Goal: Information Seeking & Learning: Understand process/instructions

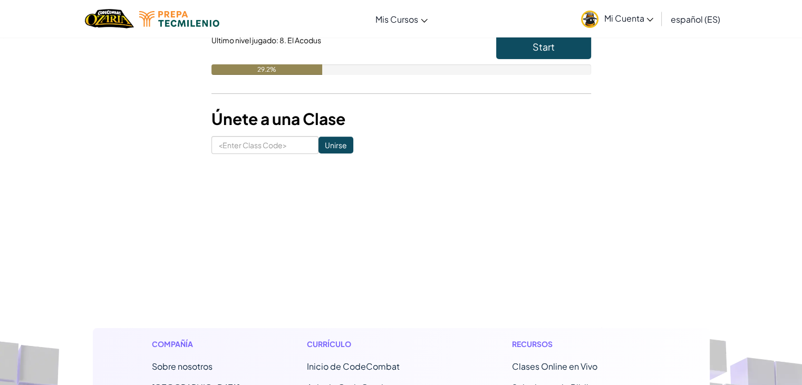
scroll to position [139, 0]
click at [273, 141] on input at bounding box center [264, 145] width 107 height 18
type input "2025613"
click at [338, 144] on input "Unirse" at bounding box center [336, 144] width 35 height 17
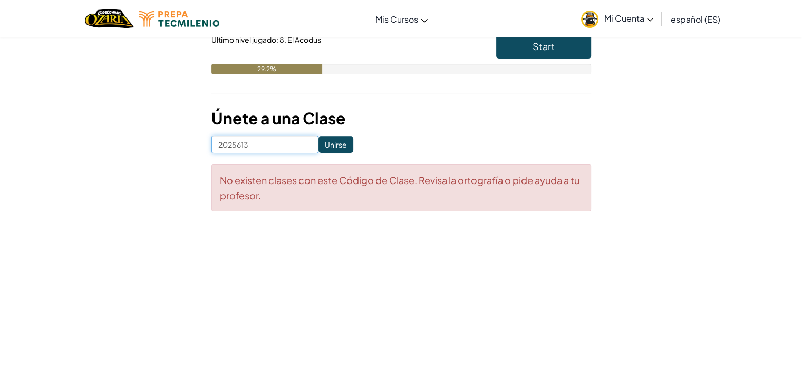
click at [283, 139] on input "2025613" at bounding box center [264, 145] width 107 height 18
type input "2"
type input "ArmHandFace"
click at [321, 147] on input "Unirse" at bounding box center [336, 144] width 35 height 17
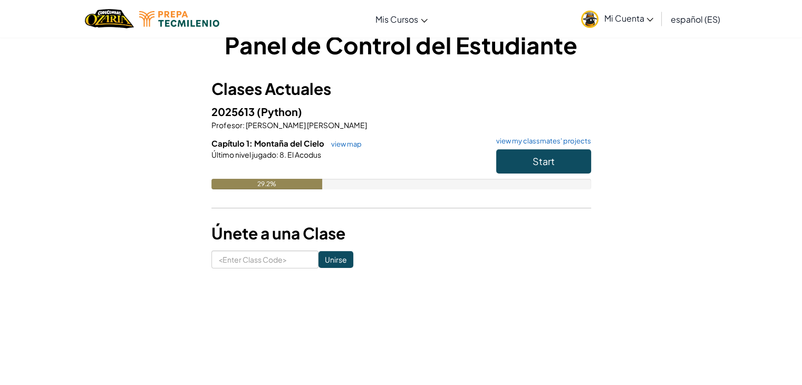
scroll to position [25, 0]
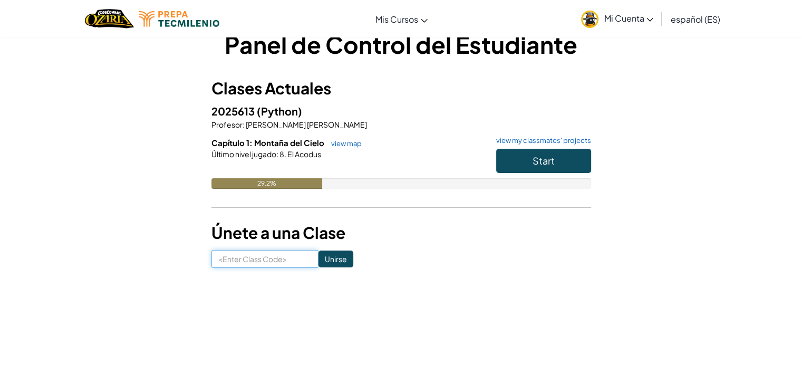
click at [230, 259] on input at bounding box center [264, 259] width 107 height 18
type input "2025613"
click at [325, 260] on input "Unirse" at bounding box center [336, 258] width 35 height 17
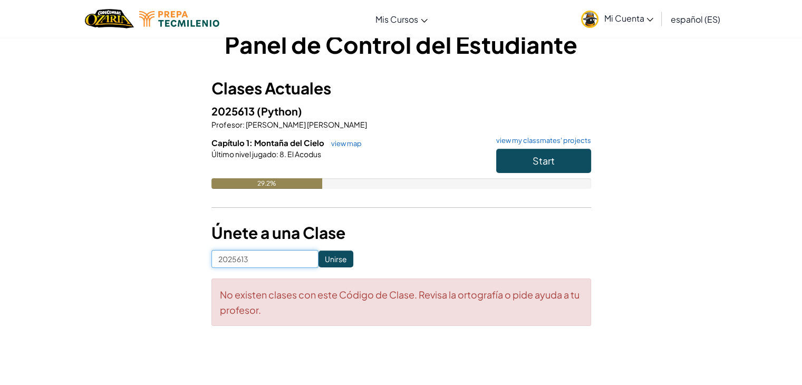
click at [293, 259] on input "2025613" at bounding box center [264, 259] width 107 height 18
type input "2"
click at [293, 259] on input at bounding box center [264, 259] width 107 height 18
type input "ArmHandFace"
click at [324, 261] on input "Unirse" at bounding box center [336, 258] width 35 height 17
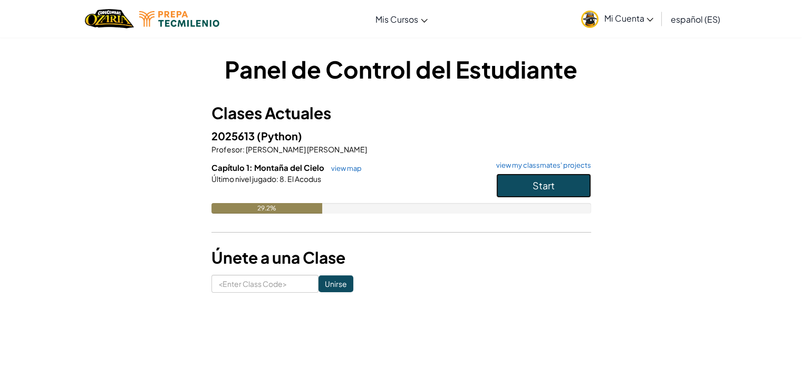
click at [535, 186] on span "Start" at bounding box center [544, 185] width 22 height 12
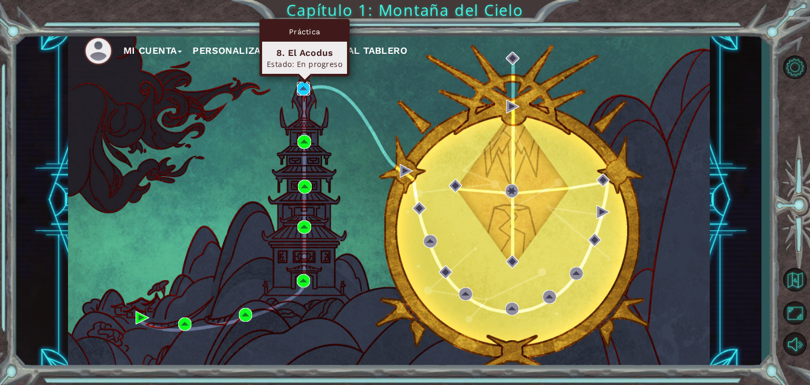
click at [302, 85] on img at bounding box center [304, 89] width 14 height 14
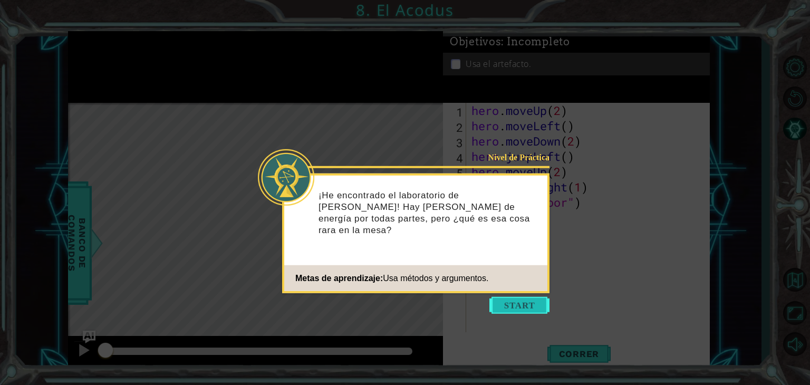
click at [531, 308] on button "Start" at bounding box center [519, 305] width 60 height 17
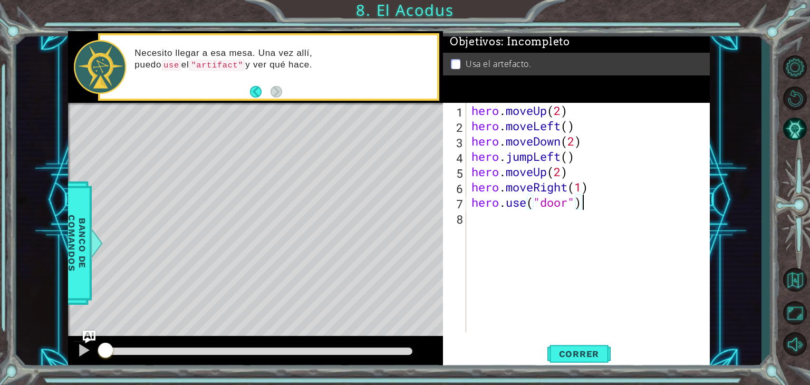
click at [640, 208] on div "hero . moveUp ( 2 ) hero . moveLeft ( ) hero . moveDown ( 2 ) hero . jumpLeft (…" at bounding box center [590, 233] width 243 height 260
click at [583, 191] on div "hero . moveUp ( 2 ) hero . moveLeft ( ) hero . moveDown ( 2 ) hero . jumpLeft (…" at bounding box center [590, 233] width 243 height 260
type textarea "hero.moveRight()"
click at [486, 222] on div "hero . moveUp ( 2 ) hero . moveLeft ( ) hero . moveDown ( 2 ) hero . jumpLeft (…" at bounding box center [590, 233] width 243 height 260
click at [579, 349] on span "Correr" at bounding box center [579, 354] width 62 height 11
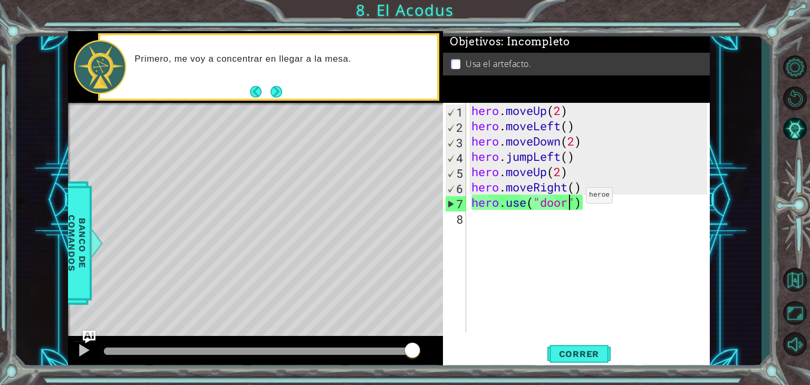
click at [570, 198] on div "hero . moveUp ( 2 ) hero . moveLeft ( ) hero . moveDown ( 2 ) hero . jumpLeft (…" at bounding box center [590, 233] width 243 height 260
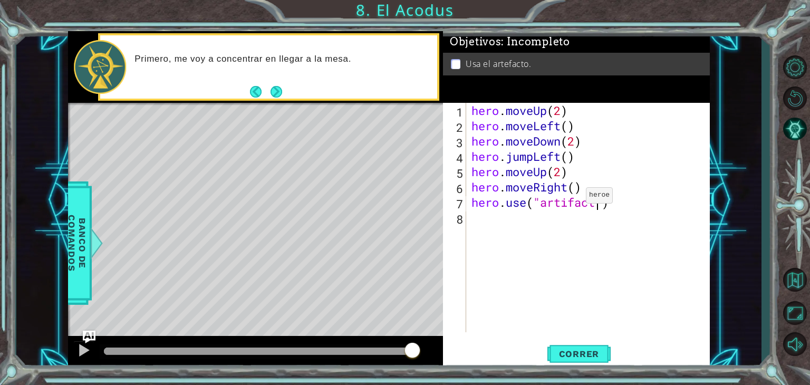
scroll to position [0, 5]
type textarea "hero.use("artifact")"
click at [584, 346] on button "Correr" at bounding box center [578, 354] width 63 height 27
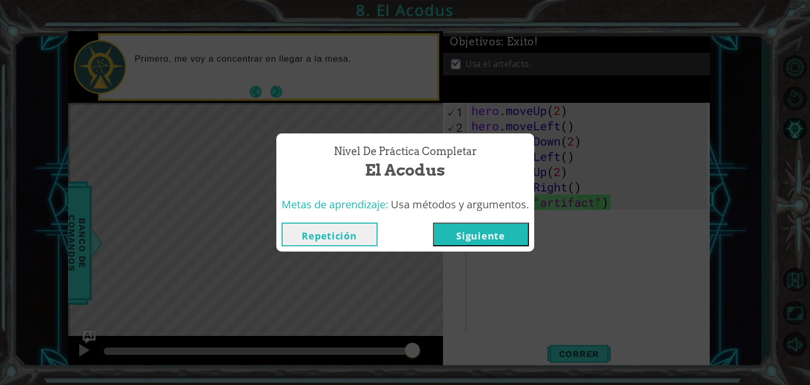
click at [464, 242] on button "Siguiente" at bounding box center [481, 235] width 96 height 24
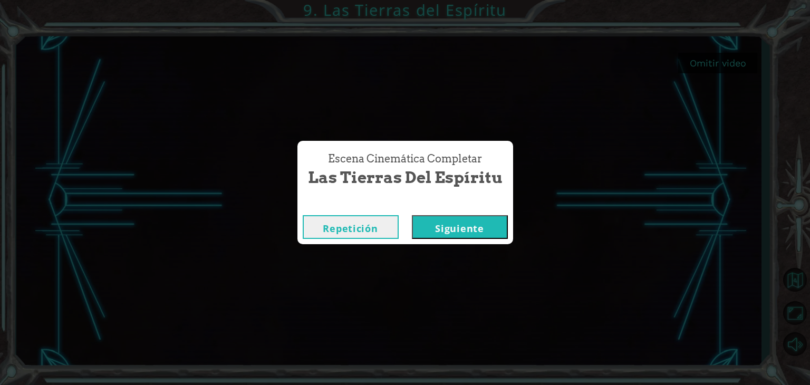
click at [475, 219] on button "Siguiente" at bounding box center [460, 227] width 96 height 24
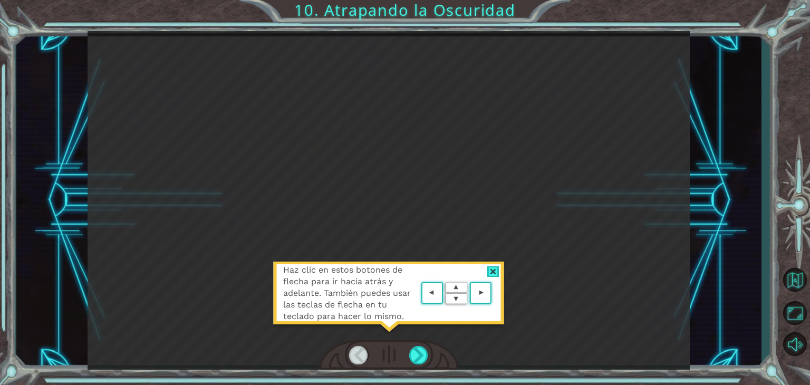
click at [495, 277] on div "Haz clic en estos botones de flecha para ir hacia atrás y adelante. También pue…" at bounding box center [389, 299] width 232 height 74
click at [423, 296] on img at bounding box center [456, 293] width 75 height 27
click at [425, 351] on div at bounding box center [418, 355] width 19 height 18
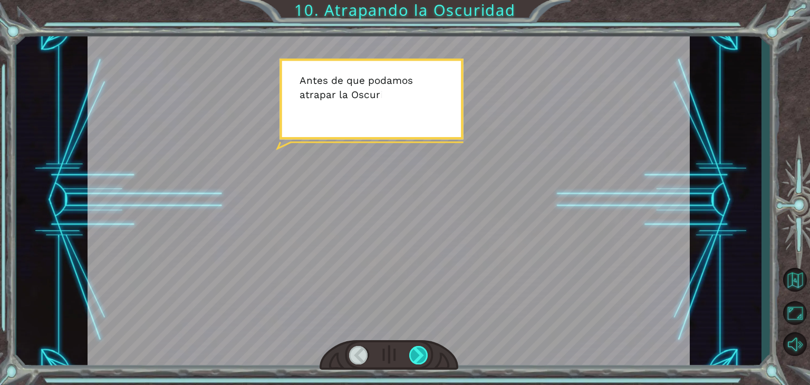
click at [425, 351] on div at bounding box center [418, 355] width 19 height 18
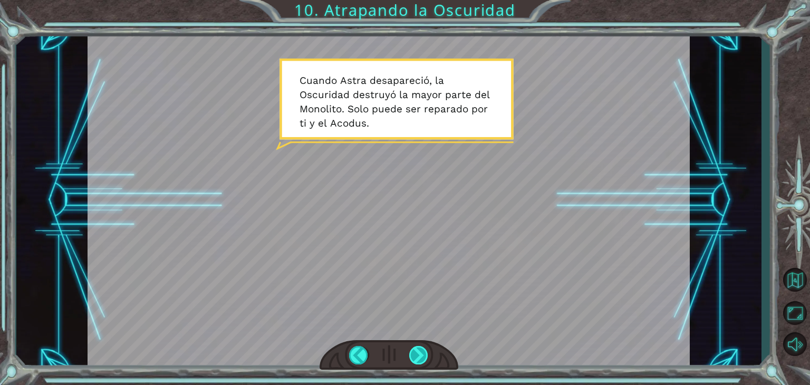
click at [425, 351] on div at bounding box center [418, 355] width 19 height 18
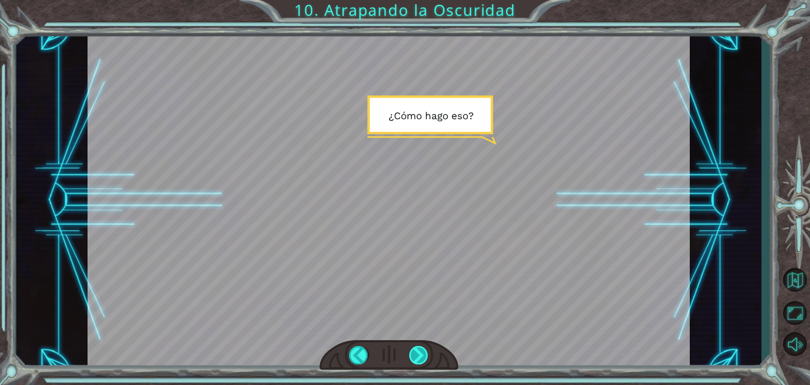
click at [425, 351] on div at bounding box center [418, 355] width 19 height 18
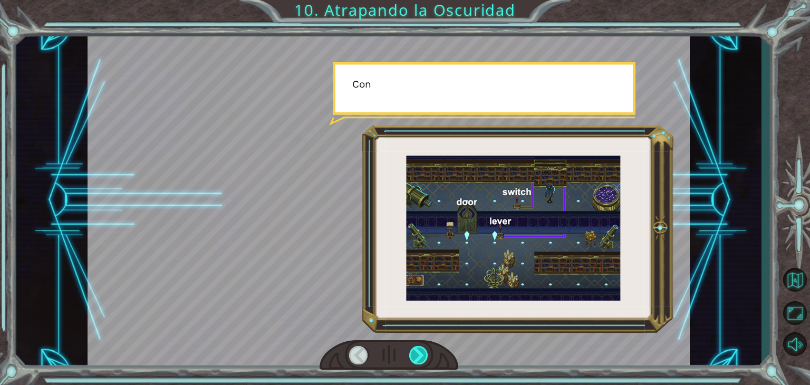
click at [425, 351] on div at bounding box center [418, 355] width 19 height 18
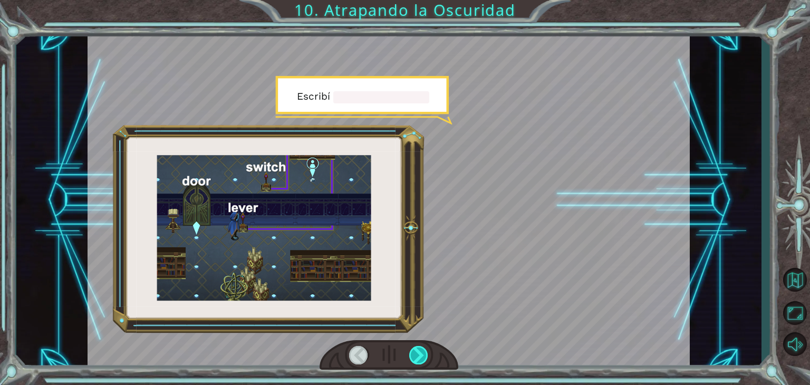
click at [425, 351] on div at bounding box center [418, 355] width 19 height 18
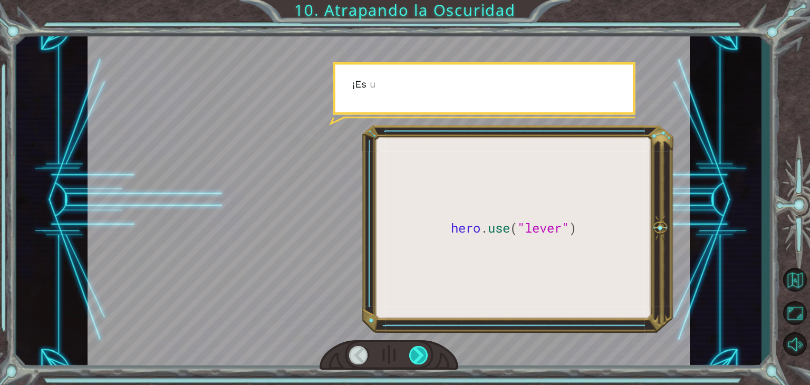
click at [425, 351] on div at bounding box center [418, 355] width 19 height 18
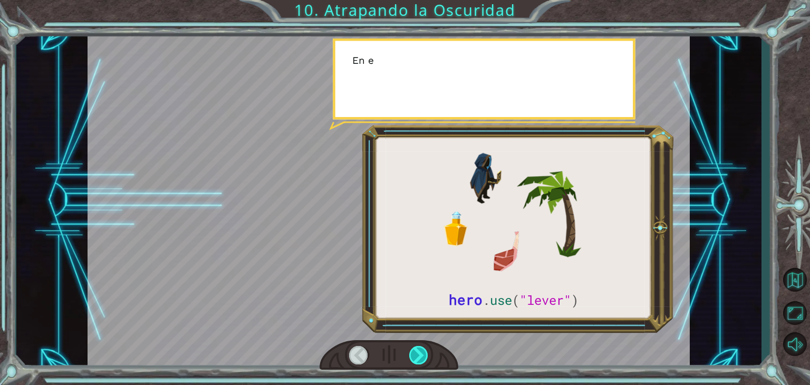
click at [425, 351] on div at bounding box center [418, 355] width 19 height 18
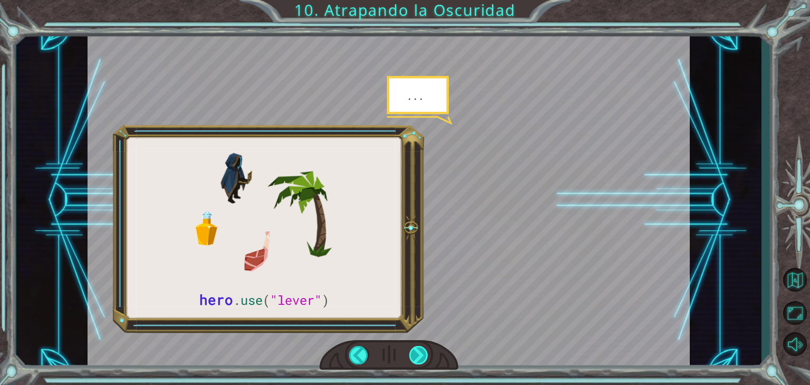
click at [425, 351] on div at bounding box center [418, 355] width 19 height 18
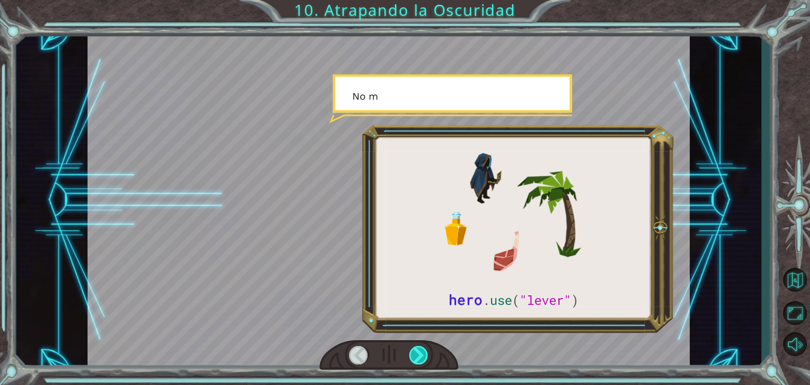
click at [425, 351] on div at bounding box center [418, 355] width 19 height 18
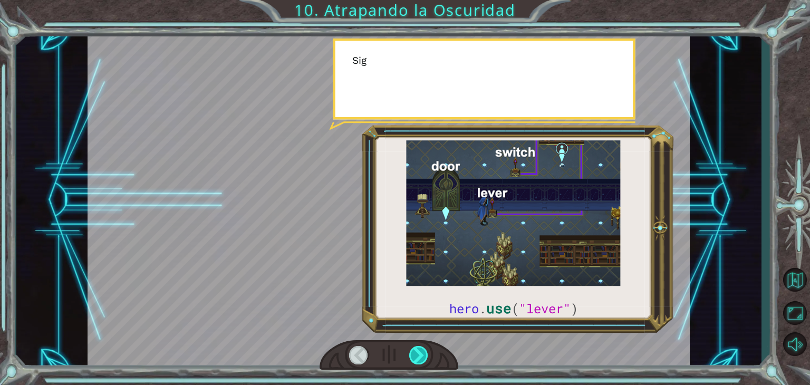
click at [425, 351] on div at bounding box center [418, 355] width 19 height 18
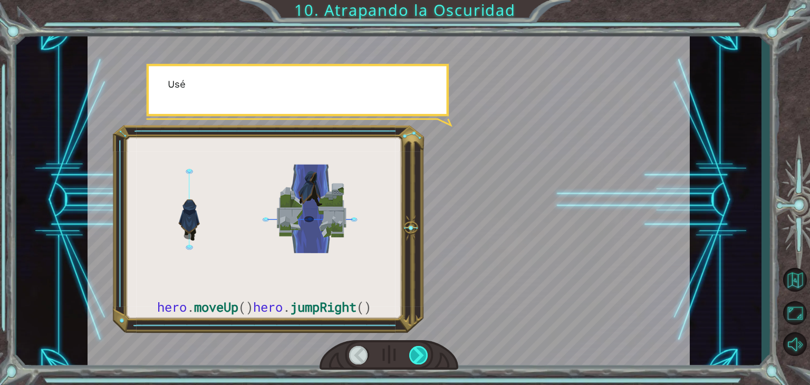
click at [425, 351] on div at bounding box center [418, 355] width 19 height 18
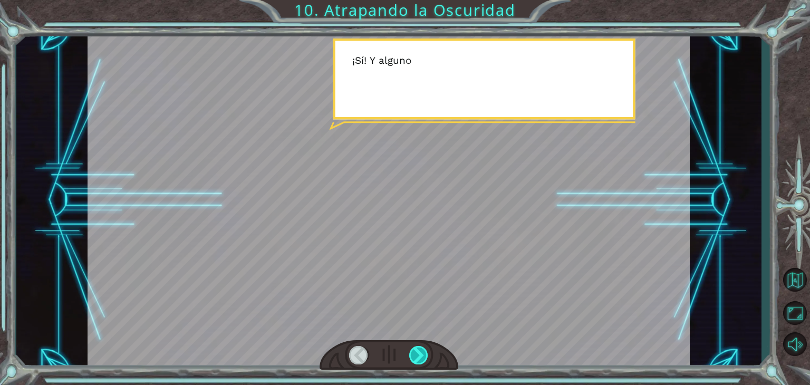
click at [425, 351] on div at bounding box center [418, 355] width 19 height 18
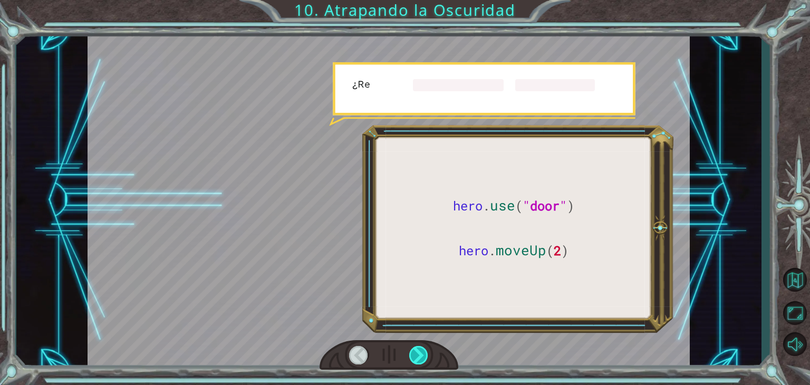
click at [425, 351] on div at bounding box center [418, 355] width 19 height 18
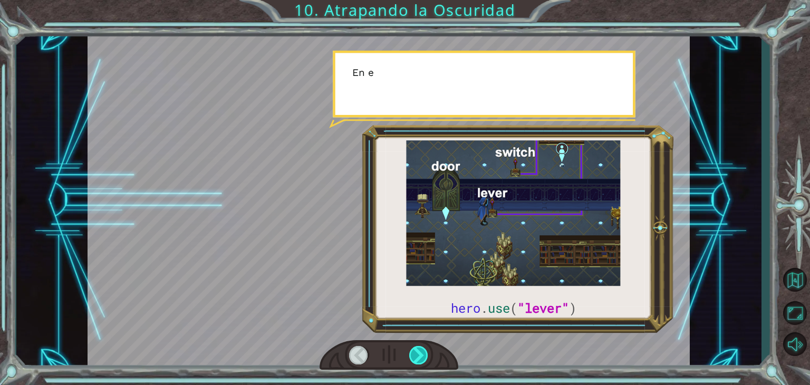
click at [425, 351] on div at bounding box center [418, 355] width 19 height 18
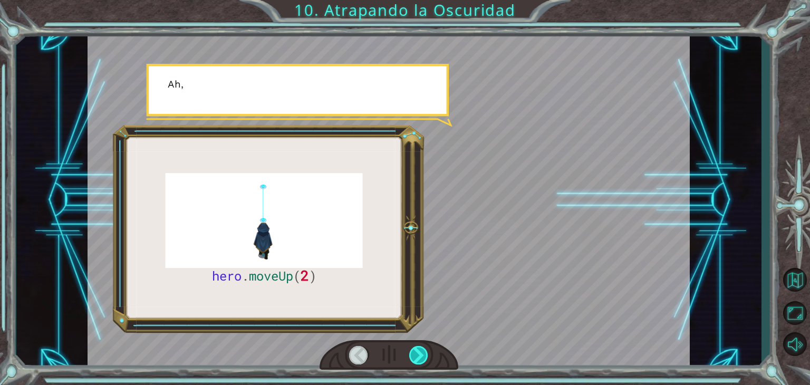
click at [425, 351] on div at bounding box center [418, 355] width 19 height 18
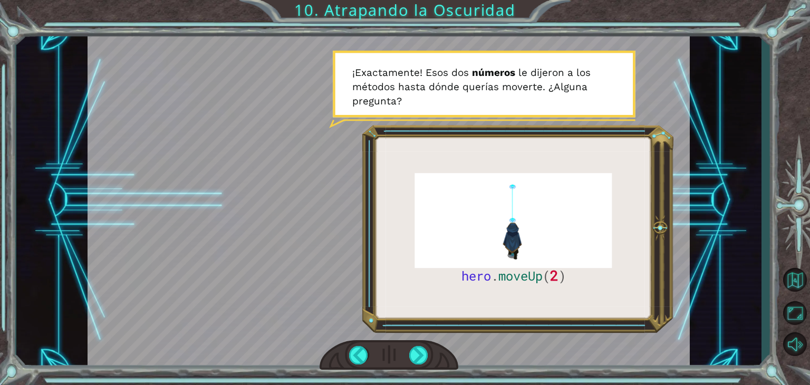
drag, startPoint x: 425, startPoint y: 351, endPoint x: 333, endPoint y: 292, distance: 109.3
click at [333, 292] on div at bounding box center [389, 200] width 602 height 339
click at [422, 359] on div at bounding box center [418, 355] width 19 height 18
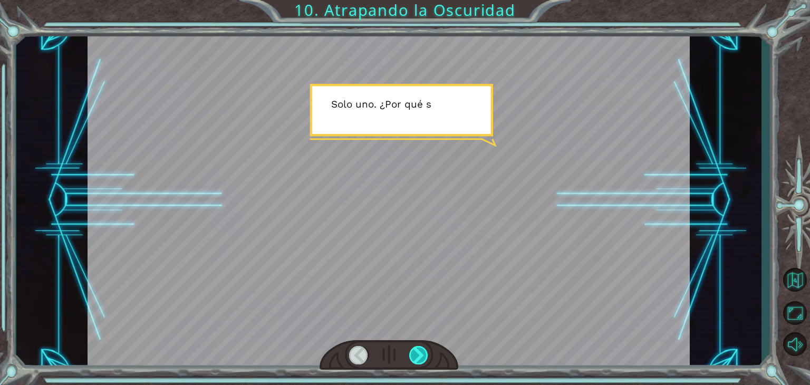
click at [422, 359] on div at bounding box center [418, 355] width 19 height 18
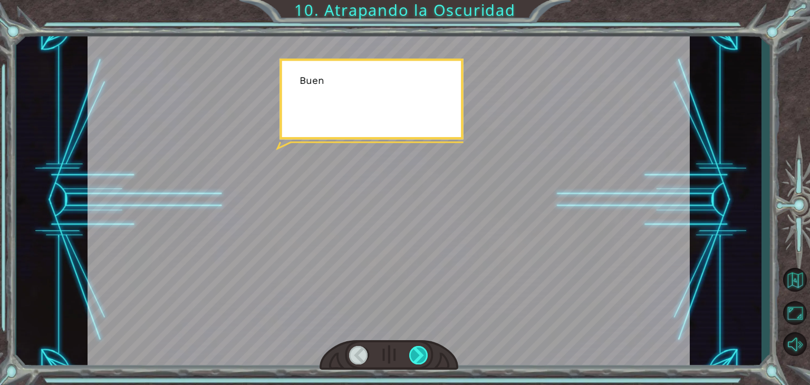
click at [422, 359] on div at bounding box center [418, 355] width 19 height 18
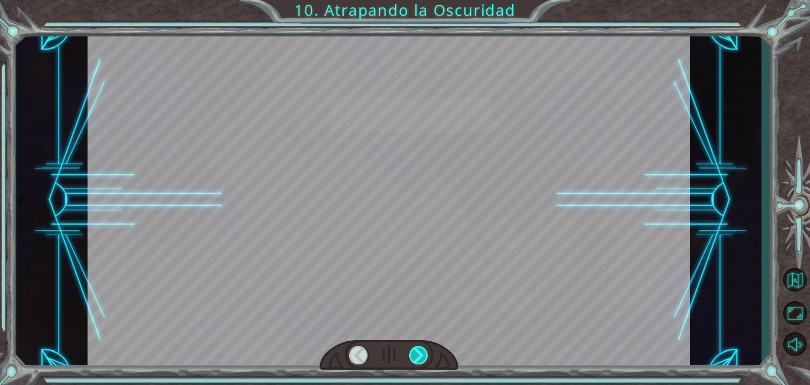
click at [422, 359] on div at bounding box center [418, 355] width 19 height 18
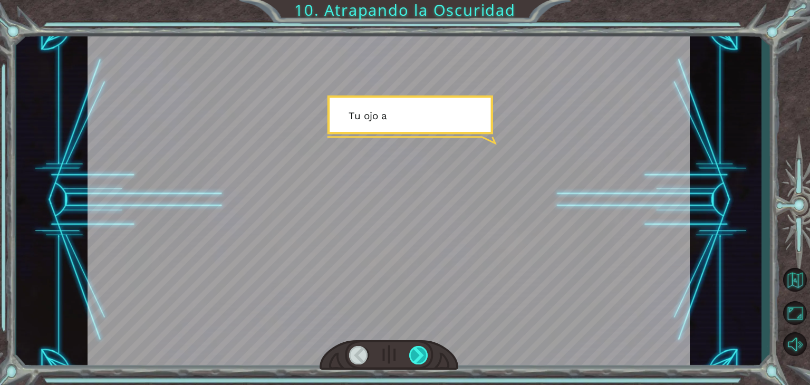
click at [422, 359] on div at bounding box center [418, 355] width 19 height 18
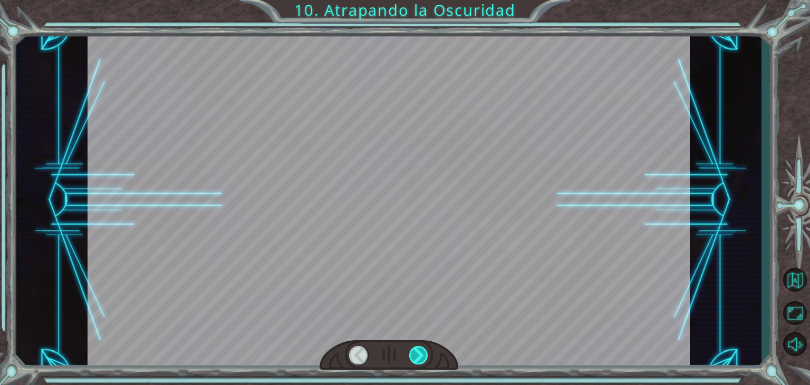
click at [422, 359] on div at bounding box center [418, 355] width 19 height 18
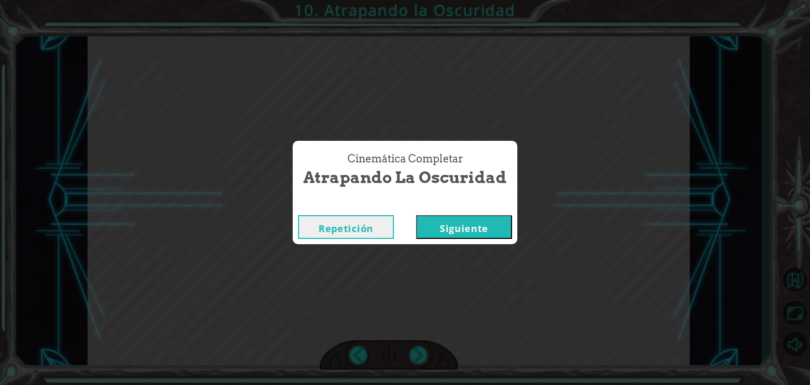
click at [457, 237] on button "Siguiente" at bounding box center [464, 227] width 96 height 24
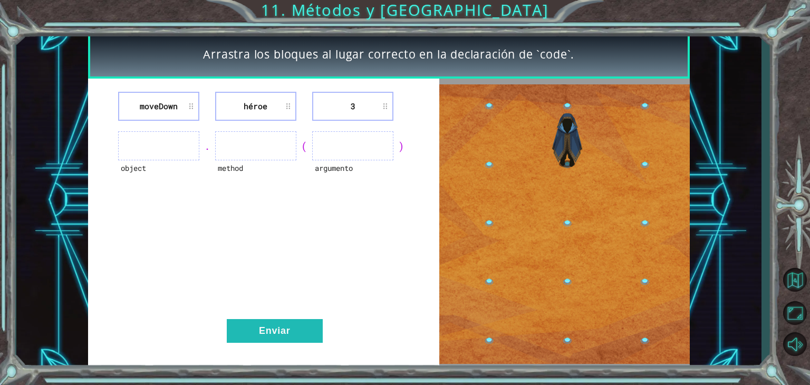
click at [170, 108] on li "moveDown" at bounding box center [158, 106] width 81 height 29
click at [173, 105] on li "moveDown" at bounding box center [158, 106] width 81 height 29
click at [275, 104] on li "héroe" at bounding box center [255, 106] width 81 height 29
click at [277, 145] on ul at bounding box center [255, 145] width 81 height 29
click at [145, 148] on ul at bounding box center [158, 145] width 81 height 29
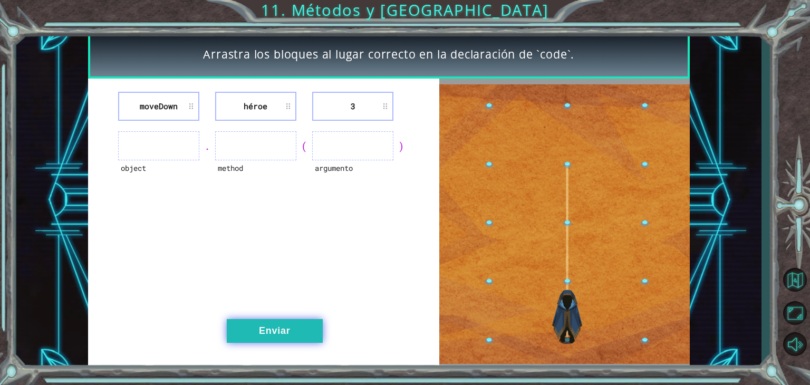
click at [257, 325] on button "Enviar" at bounding box center [275, 331] width 96 height 24
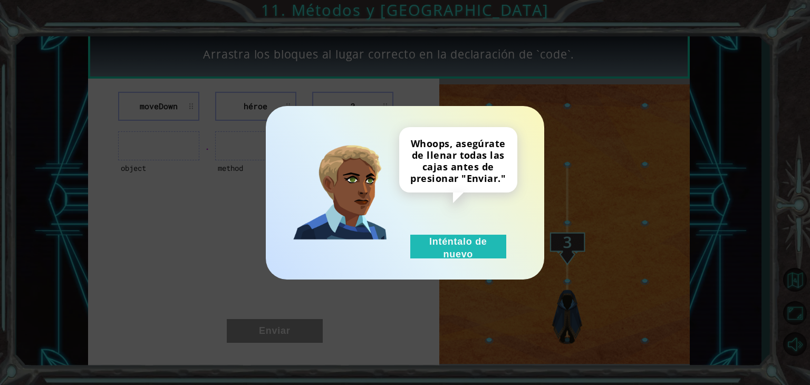
click at [429, 233] on div "Whoops, asegúrate de llenar todas las cajas antes de presionar "Enviar." Intént…" at bounding box center [458, 192] width 118 height 131
click at [427, 242] on button "Inténtalo de nuevo" at bounding box center [458, 247] width 96 height 24
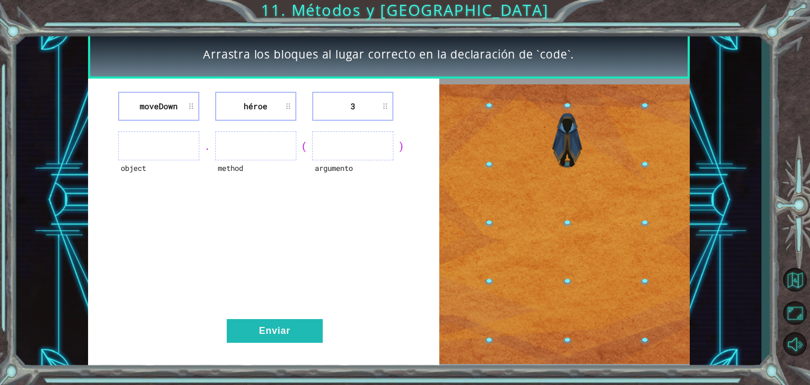
click at [349, 104] on li "3" at bounding box center [352, 106] width 81 height 29
drag, startPoint x: 331, startPoint y: 131, endPoint x: 275, endPoint y: 102, distance: 63.2
click at [275, 102] on div "moveDown héroe 3 object . method ( argumento ) Enviar" at bounding box center [264, 224] width 352 height 291
click at [275, 102] on li "héroe" at bounding box center [255, 106] width 81 height 29
click at [287, 103] on li "héroe" at bounding box center [255, 106] width 81 height 29
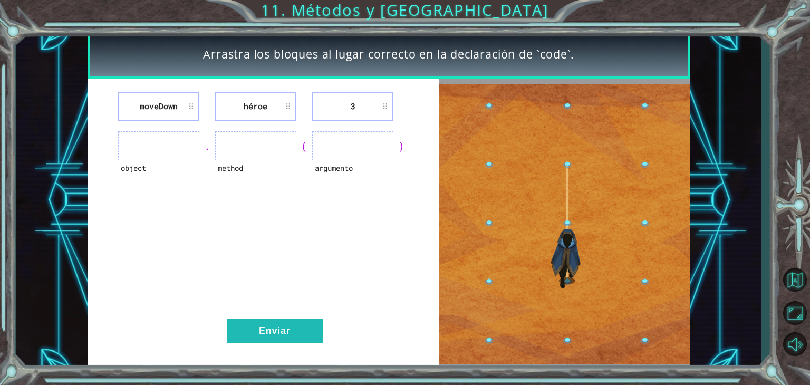
click at [257, 108] on li "héroe" at bounding box center [255, 106] width 81 height 29
drag, startPoint x: 257, startPoint y: 108, endPoint x: 172, endPoint y: 105, distance: 84.9
click at [172, 105] on div "moveDown héroe 3" at bounding box center [263, 106] width 325 height 29
click at [329, 142] on ul at bounding box center [352, 145] width 81 height 29
click at [136, 158] on ul at bounding box center [158, 145] width 81 height 29
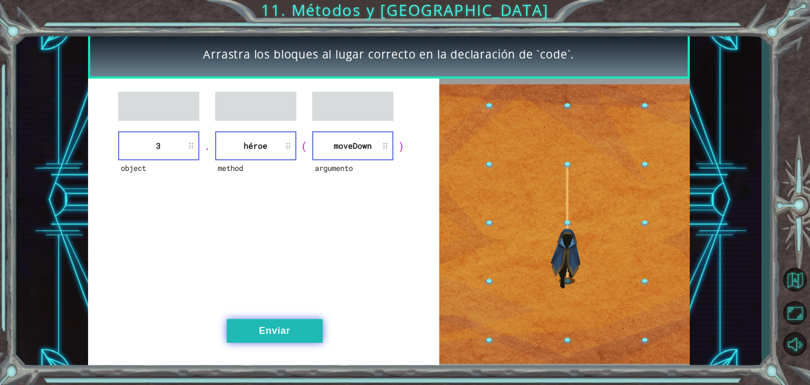
click at [285, 322] on button "Enviar" at bounding box center [275, 331] width 96 height 24
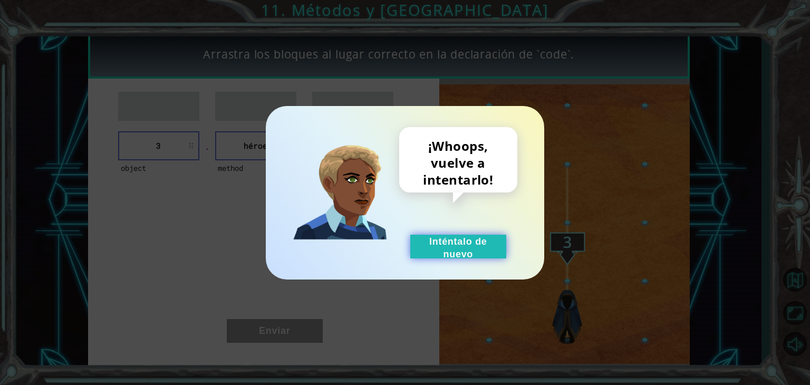
click at [441, 249] on button "Inténtalo de nuevo" at bounding box center [458, 247] width 96 height 24
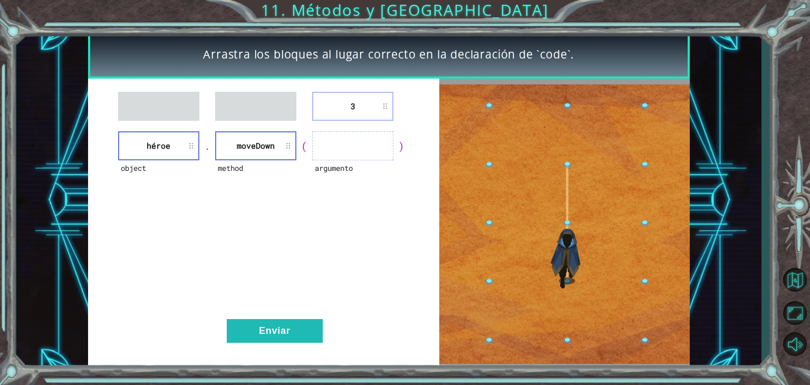
click at [346, 102] on li "3" at bounding box center [352, 106] width 81 height 29
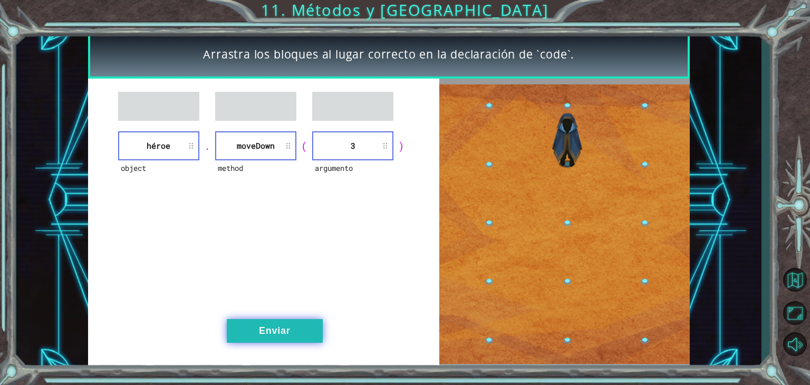
click at [282, 323] on button "Enviar" at bounding box center [275, 331] width 96 height 24
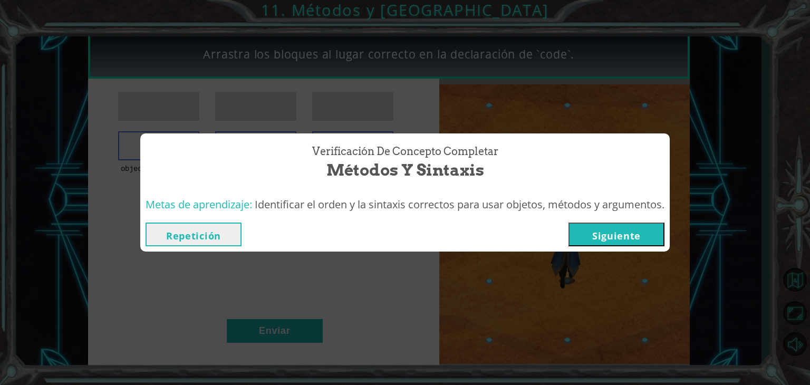
click at [621, 229] on button "Siguiente" at bounding box center [616, 235] width 96 height 24
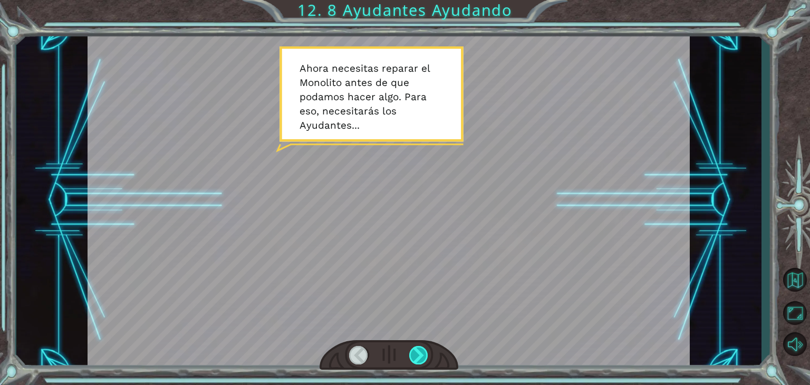
click at [420, 350] on div at bounding box center [418, 355] width 19 height 18
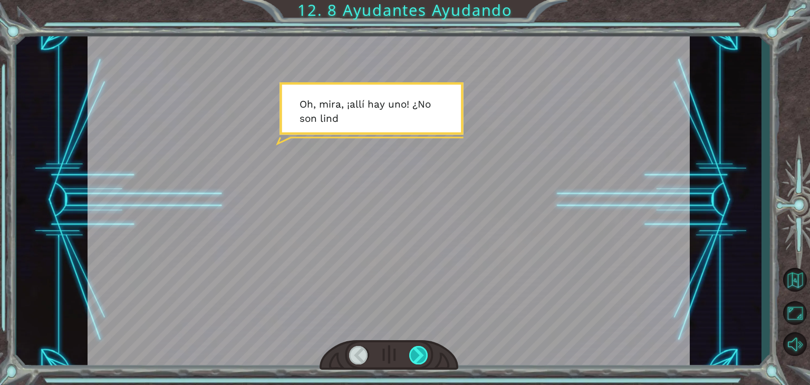
click at [420, 350] on div at bounding box center [418, 355] width 19 height 18
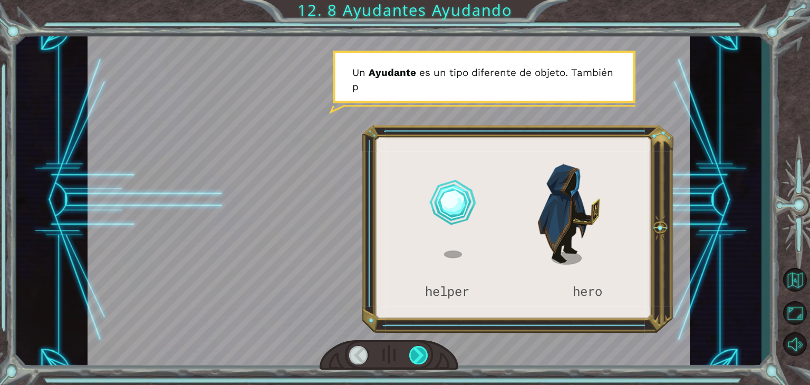
click at [420, 350] on div at bounding box center [418, 355] width 19 height 18
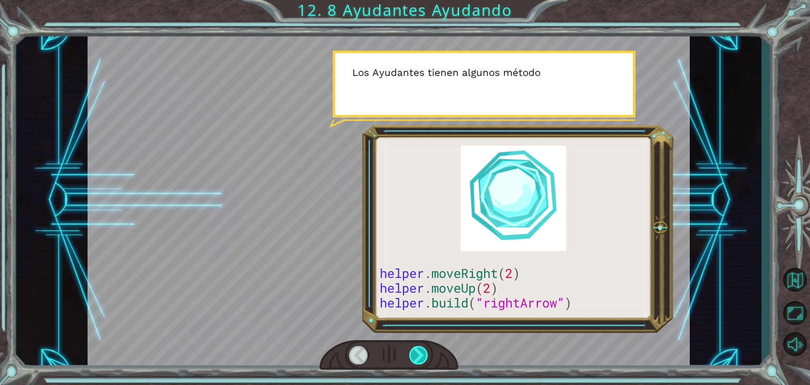
click at [420, 350] on div at bounding box center [418, 355] width 19 height 18
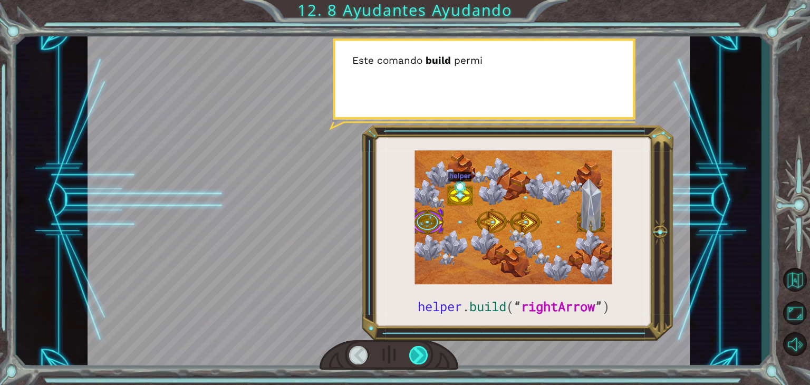
click at [420, 350] on div at bounding box center [418, 355] width 19 height 18
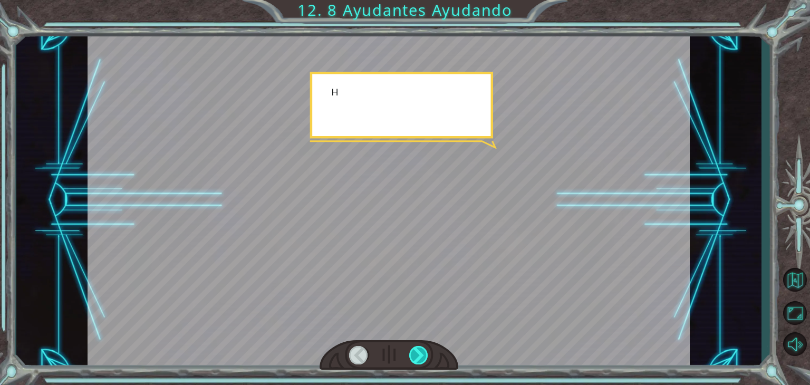
click at [420, 350] on div at bounding box center [418, 355] width 19 height 18
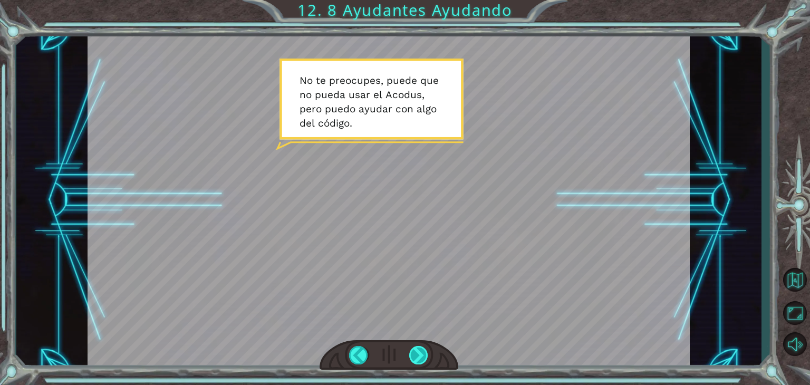
click at [420, 350] on div at bounding box center [418, 355] width 19 height 18
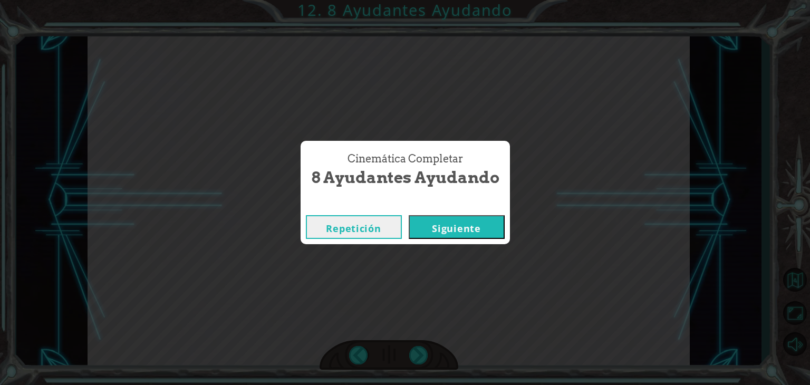
click at [456, 222] on button "Siguiente" at bounding box center [457, 227] width 96 height 24
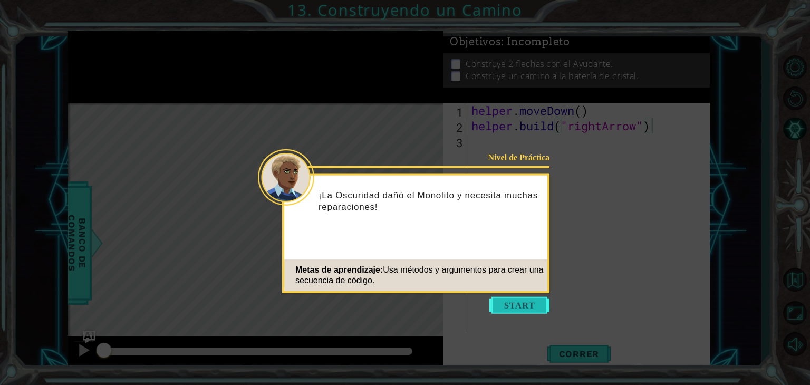
click at [518, 303] on button "Start" at bounding box center [519, 305] width 60 height 17
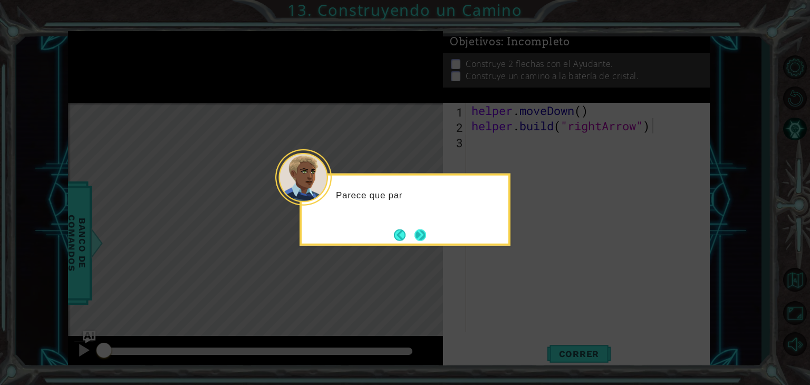
click at [417, 238] on button "Next" at bounding box center [421, 235] width 12 height 12
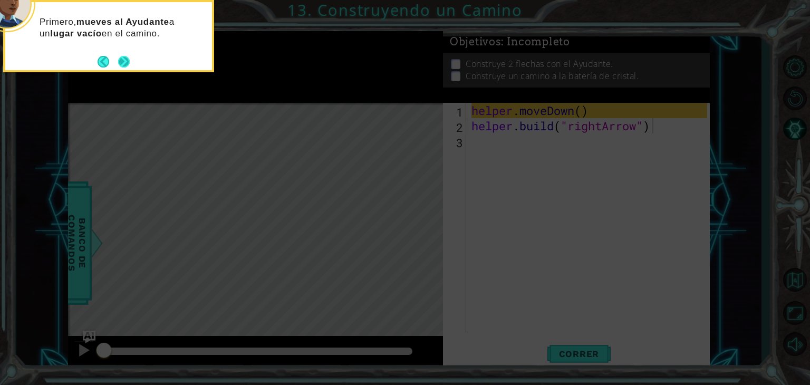
click at [127, 57] on button "Next" at bounding box center [124, 62] width 12 height 12
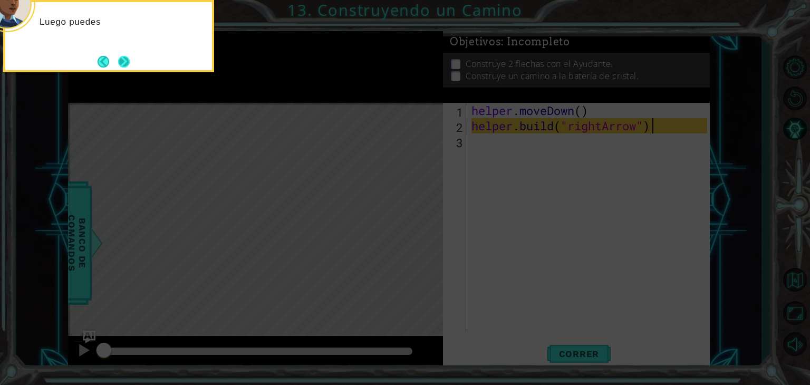
click at [127, 61] on button "Next" at bounding box center [124, 62] width 12 height 12
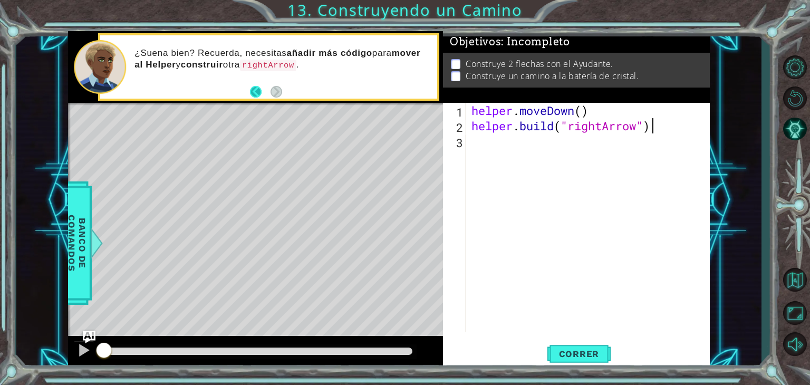
click at [258, 91] on button "Back" at bounding box center [260, 92] width 21 height 12
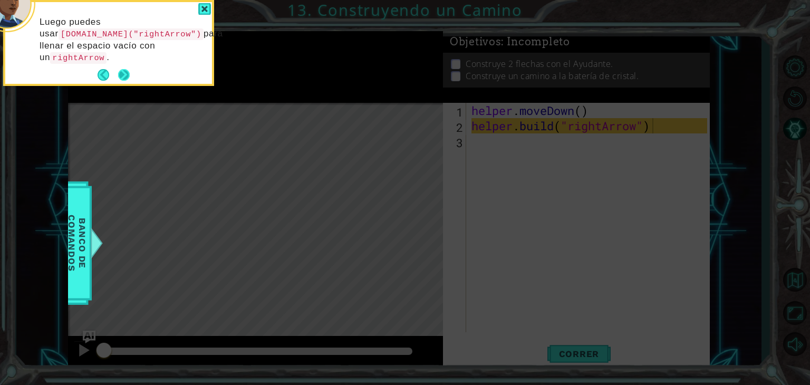
click at [119, 72] on button "Next" at bounding box center [124, 75] width 12 height 12
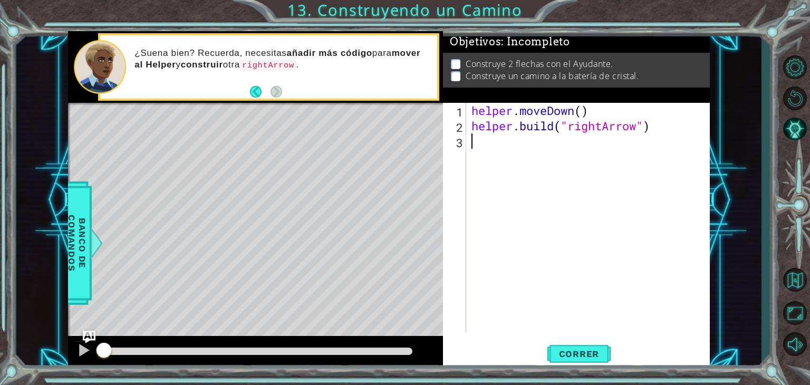
click at [536, 138] on div "helper . moveDown ( ) helper . build ( "rightArrow" )" at bounding box center [590, 233] width 243 height 260
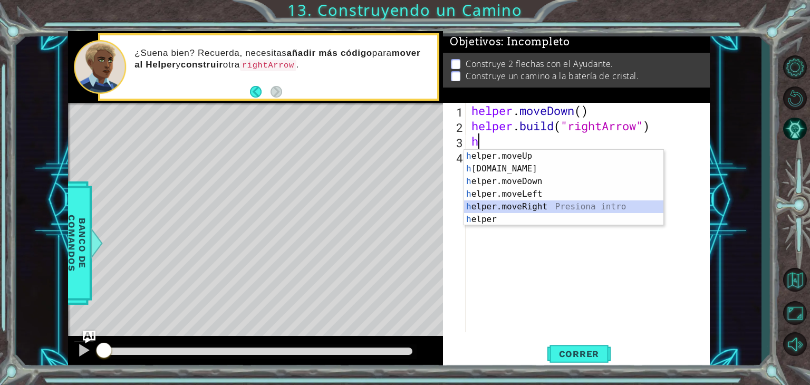
click at [496, 203] on div "h elper.moveUp Presiona intro h elper.build Presiona intro h elper.moveDown Pre…" at bounding box center [563, 200] width 199 height 101
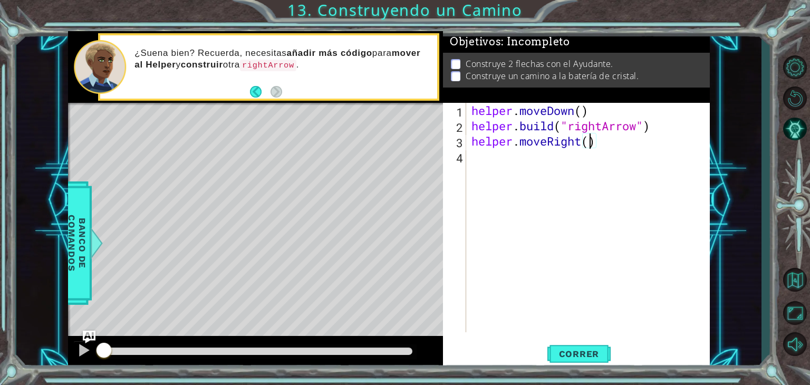
type textarea "helper.moveRight(3)"
click at [483, 162] on div "helper . moveDown ( ) helper . build ( "rightArrow" ) helper . moveRight ( 3 )" at bounding box center [590, 233] width 243 height 260
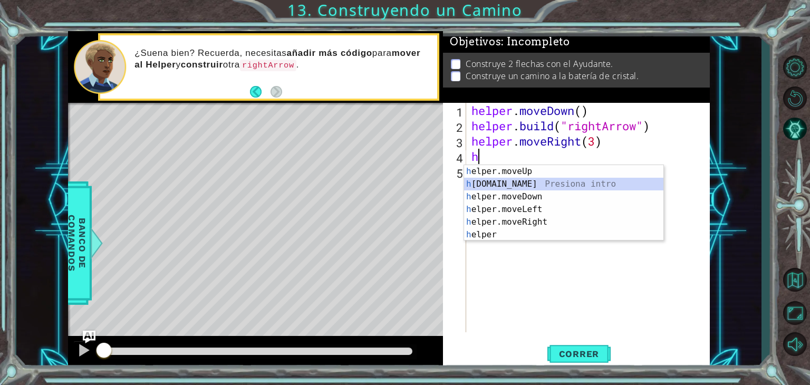
click at [498, 179] on div "h elper.moveUp Presiona intro h elper.build Presiona intro h elper.moveDown Pre…" at bounding box center [563, 215] width 199 height 101
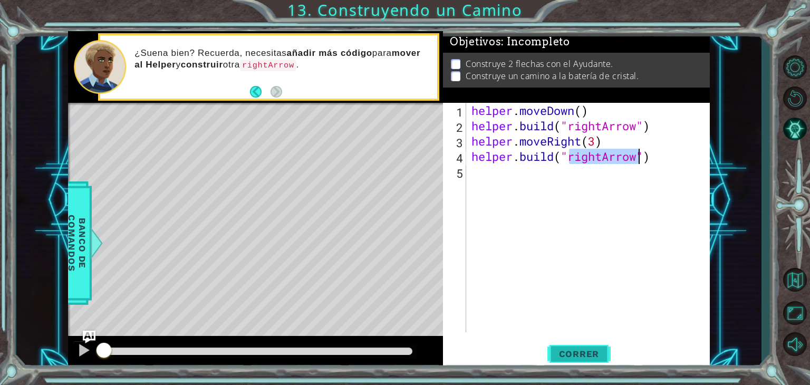
type textarea "helper.build("rightArrow")"
click at [596, 355] on span "Correr" at bounding box center [579, 354] width 62 height 11
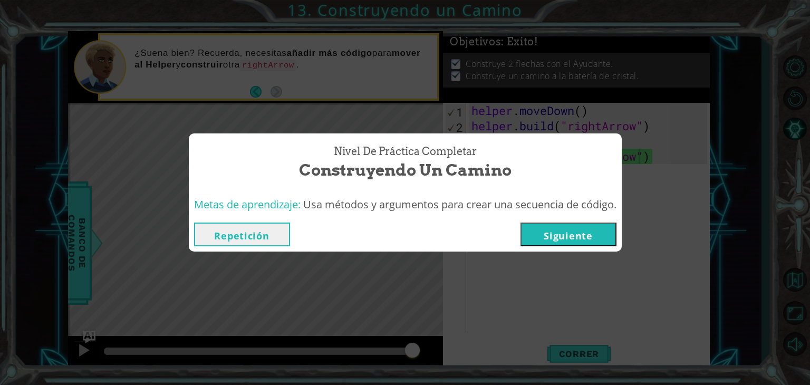
click at [561, 234] on button "Siguiente" at bounding box center [569, 235] width 96 height 24
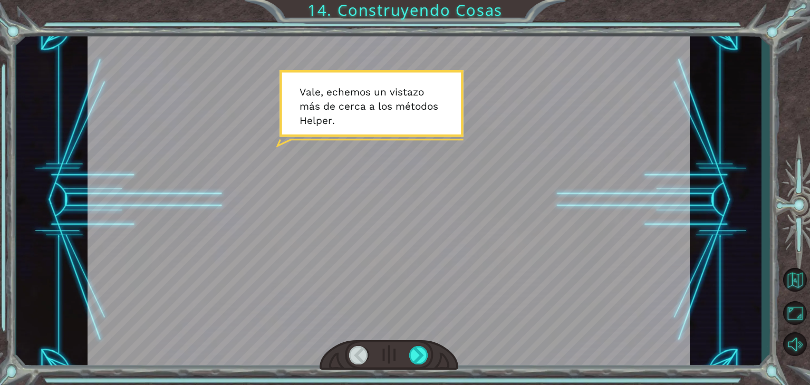
click at [561, 234] on div at bounding box center [389, 200] width 602 height 339
click at [413, 343] on div at bounding box center [389, 355] width 139 height 31
click at [413, 350] on div at bounding box center [418, 355] width 19 height 18
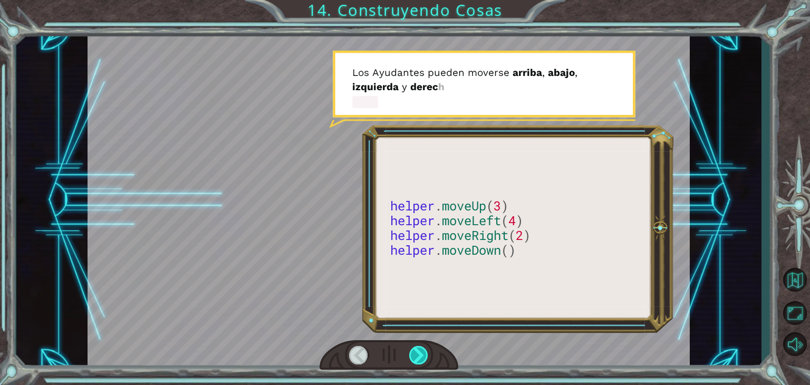
click at [413, 350] on div at bounding box center [418, 355] width 19 height 18
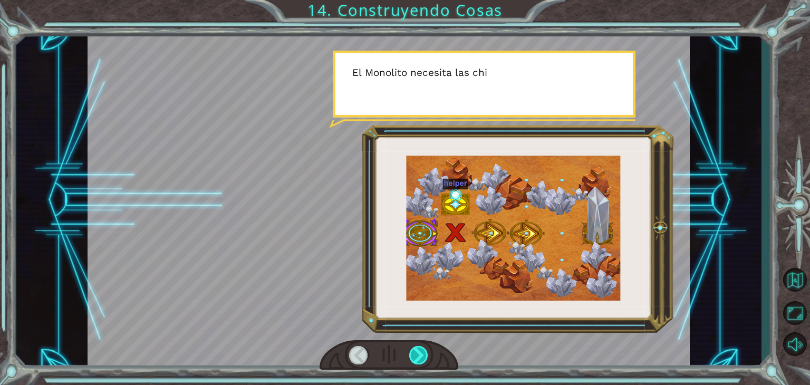
click at [413, 350] on div at bounding box center [418, 355] width 19 height 18
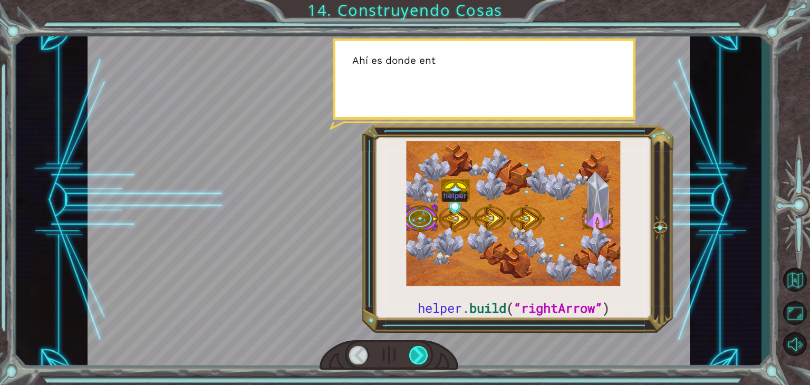
click at [413, 350] on div at bounding box center [418, 355] width 19 height 18
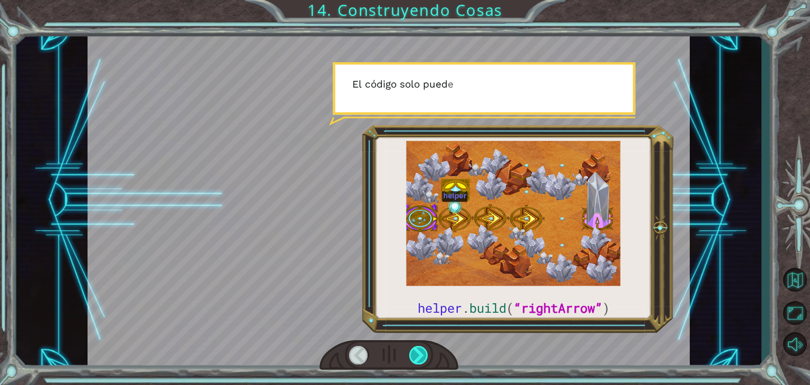
click at [413, 350] on div at bounding box center [418, 355] width 19 height 18
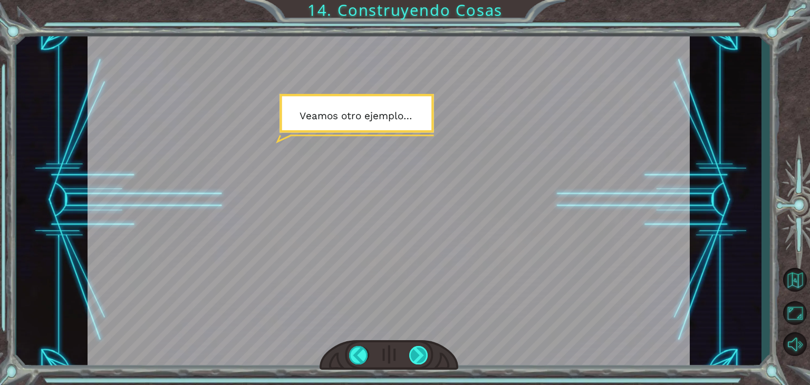
click at [413, 350] on div at bounding box center [418, 355] width 19 height 18
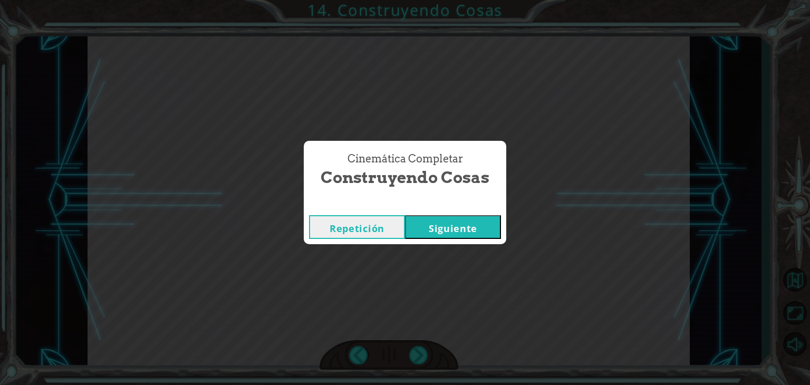
click at [443, 226] on button "Siguiente" at bounding box center [453, 227] width 96 height 24
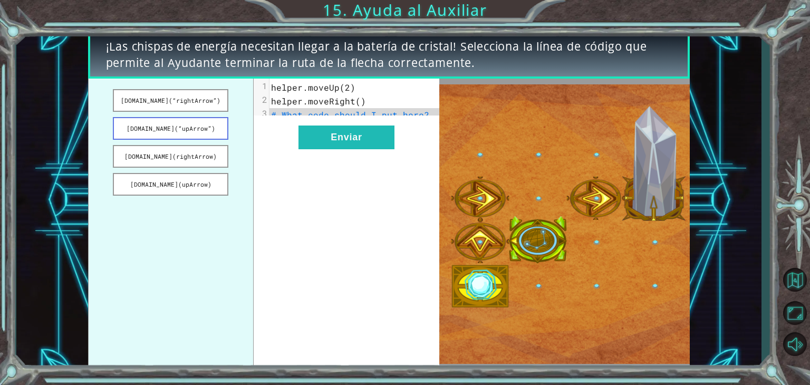
click at [175, 133] on button "helper.build(“upArrow”)" at bounding box center [170, 128] width 115 height 23
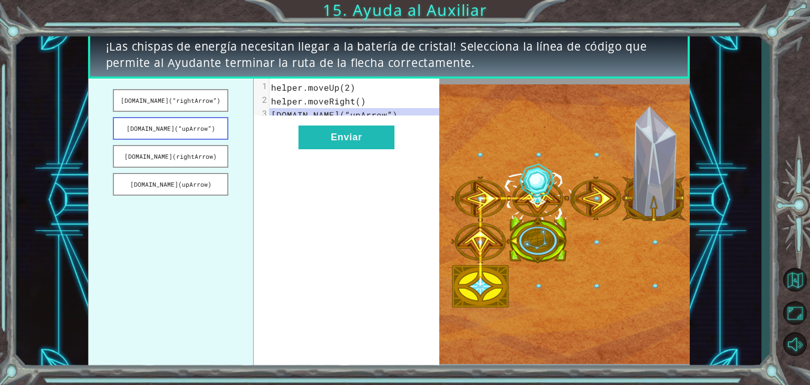
click at [184, 127] on button "helper.build(“upArrow”)" at bounding box center [170, 128] width 115 height 23
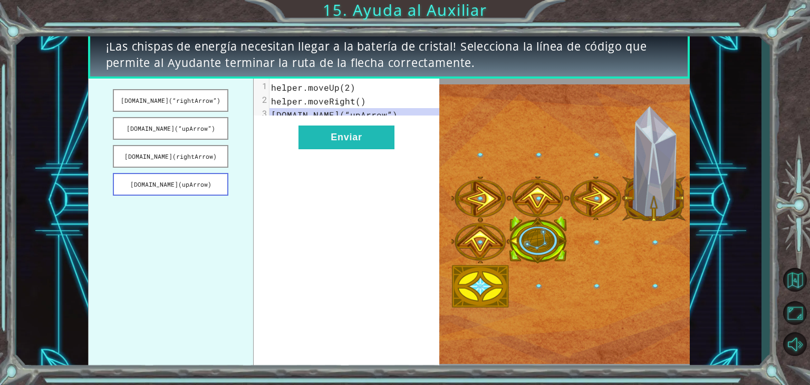
click at [162, 177] on button "helper.build(upArrow)" at bounding box center [170, 184] width 115 height 23
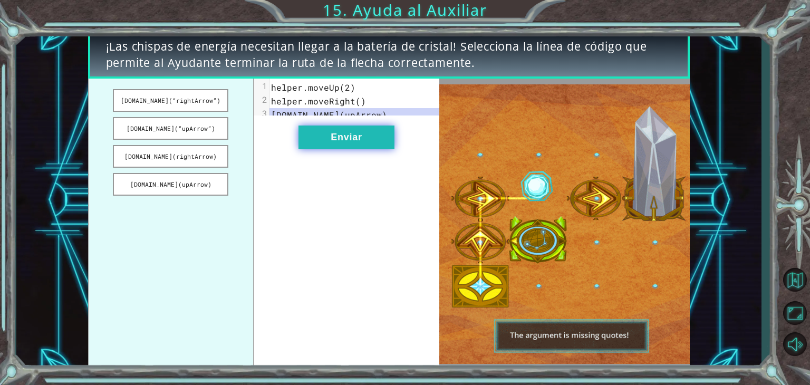
click at [318, 148] on button "Enviar" at bounding box center [346, 138] width 96 height 24
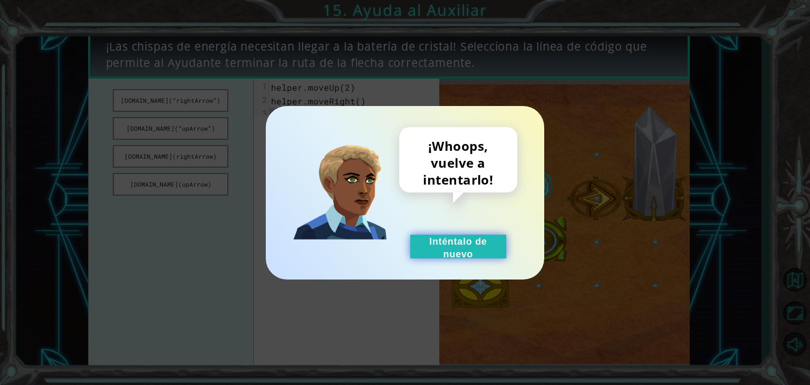
click at [468, 245] on button "Inténtalo de nuevo" at bounding box center [458, 247] width 96 height 24
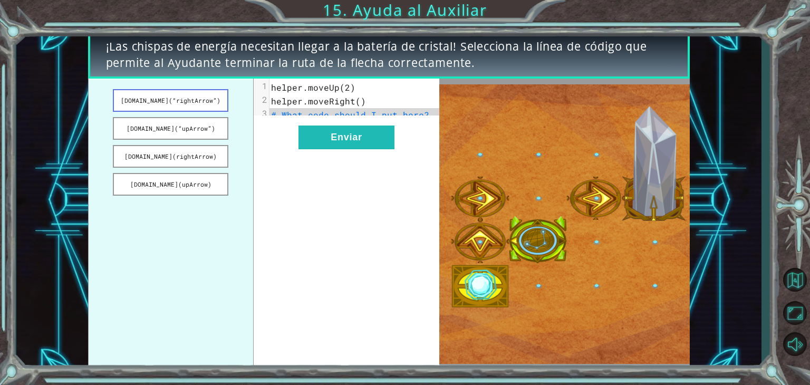
click at [206, 104] on button "helper.build(“rightArrow”)" at bounding box center [170, 100] width 115 height 23
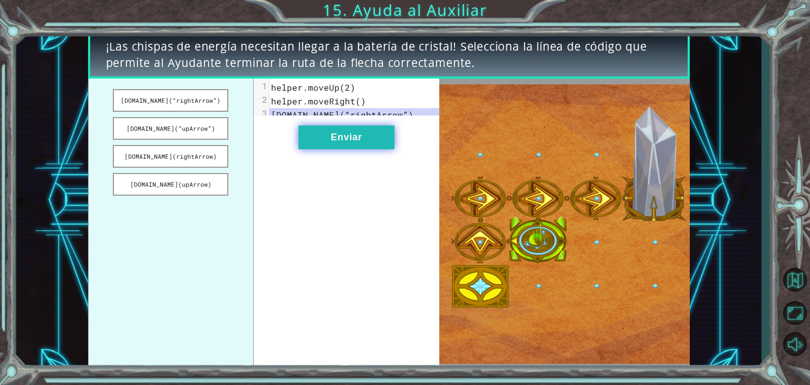
click at [333, 142] on button "Enviar" at bounding box center [346, 138] width 96 height 24
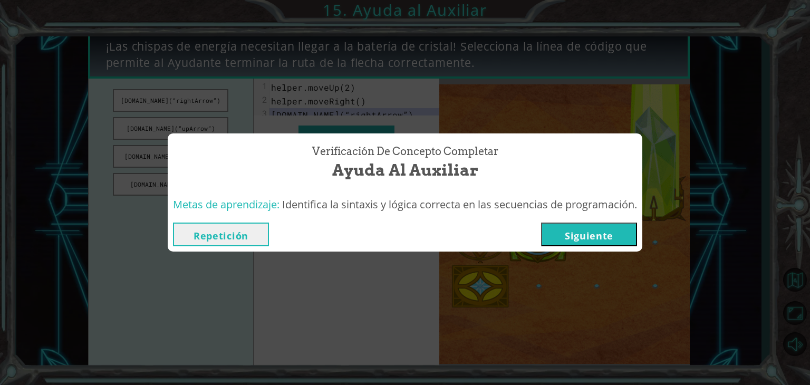
click at [584, 234] on button "Siguiente" at bounding box center [589, 235] width 96 height 24
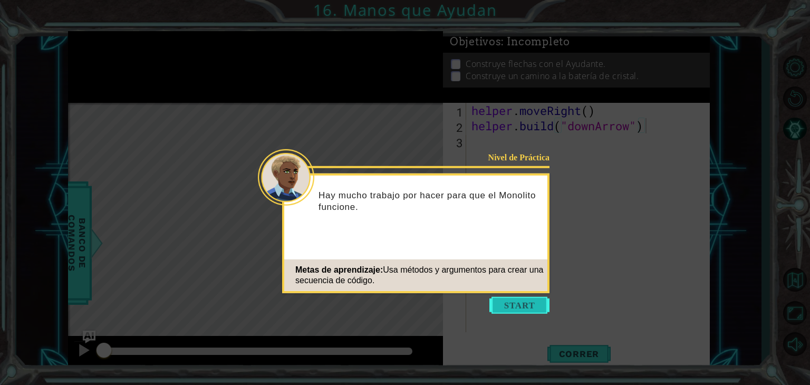
click at [527, 306] on button "Start" at bounding box center [519, 305] width 60 height 17
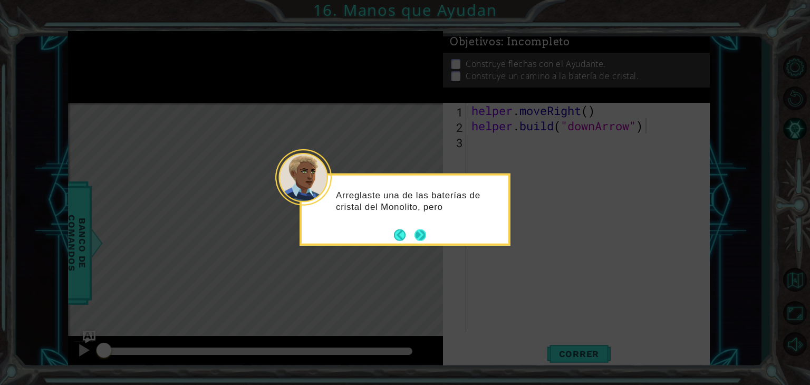
click at [418, 235] on button "Next" at bounding box center [421, 235] width 12 height 12
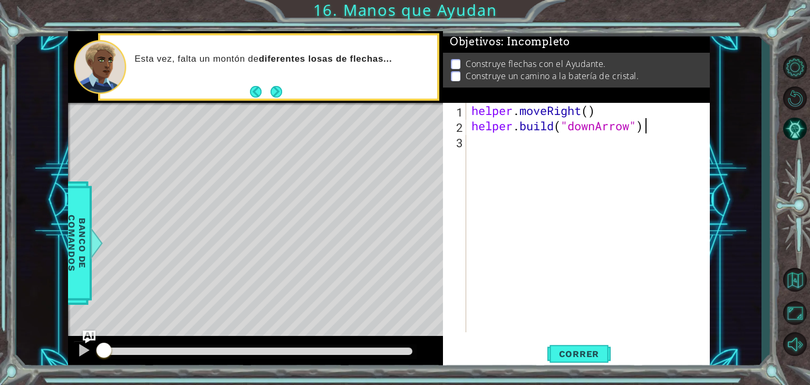
click at [472, 146] on div "helper . moveRight ( ) helper . build ( "downArrow" )" at bounding box center [590, 233] width 243 height 260
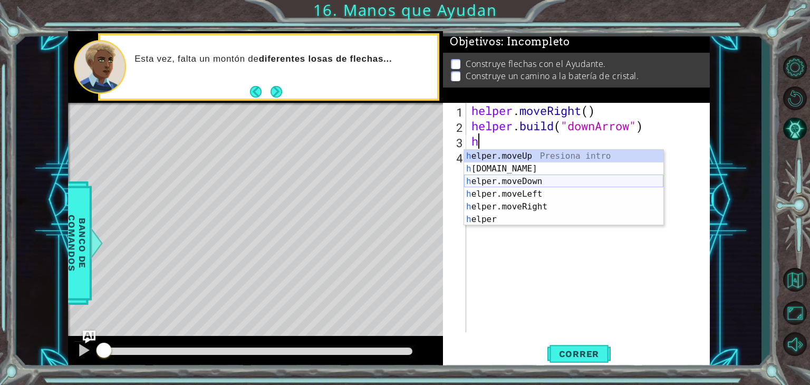
click at [493, 186] on div "h elper.moveUp Presiona intro h elper.build Presiona intro h elper.moveDown Pre…" at bounding box center [563, 200] width 199 height 101
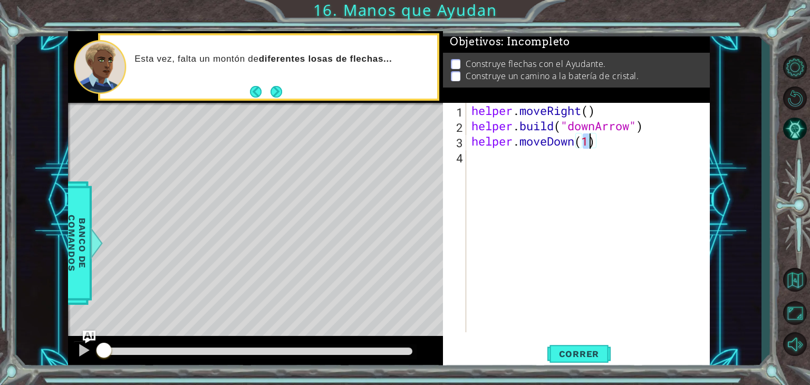
type textarea "helper.moveDown()"
click at [471, 159] on div "helper . moveRight ( ) helper . build ( "downArrow" ) helper . moveDown ( )" at bounding box center [590, 233] width 243 height 260
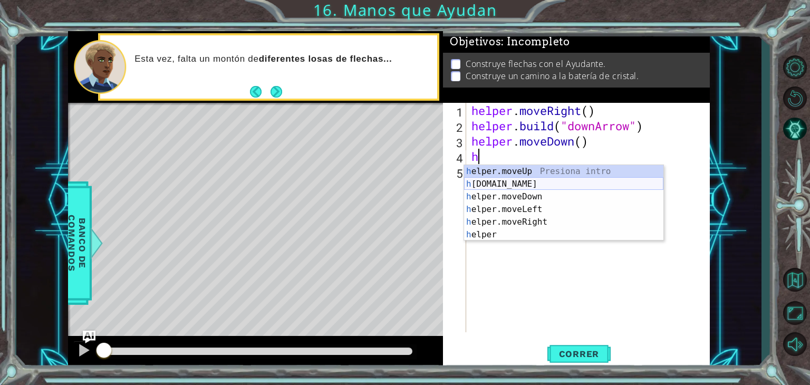
click at [477, 178] on div "h elper.moveUp Presiona intro h elper.build Presiona intro h elper.moveDown Pre…" at bounding box center [563, 215] width 199 height 101
type textarea "helper.build("rightArrow")"
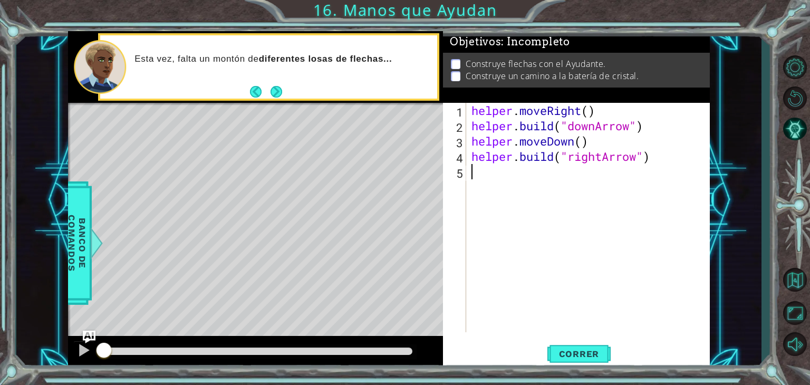
click at [526, 175] on div "helper . moveRight ( ) helper . build ( "downArrow" ) helper . moveDown ( ) hel…" at bounding box center [590, 233] width 243 height 260
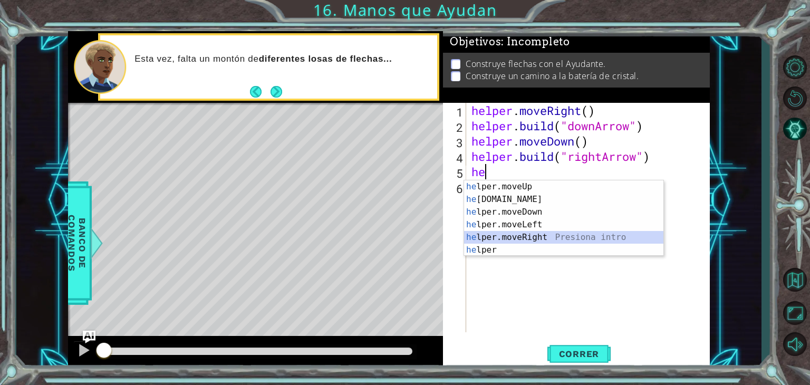
click at [506, 237] on div "he lper.moveUp Presiona intro he lper.build Presiona intro he lper.moveDown Pre…" at bounding box center [563, 230] width 199 height 101
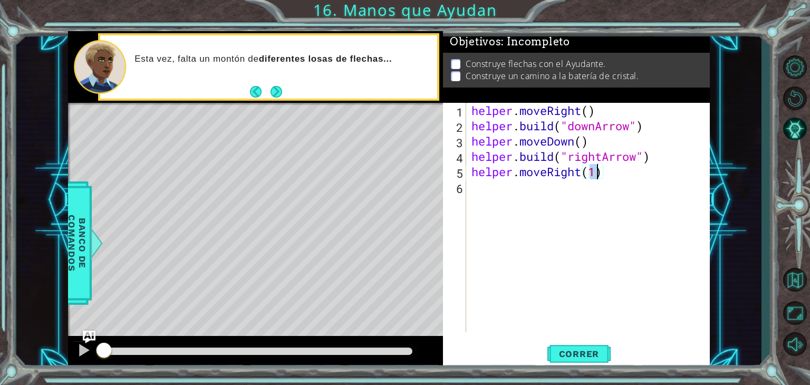
type textarea "helper.moveRight()"
click at [477, 185] on div "helper . moveRight ( ) helper . build ( "downArrow" ) helper . moveDown ( ) hel…" at bounding box center [590, 233] width 243 height 260
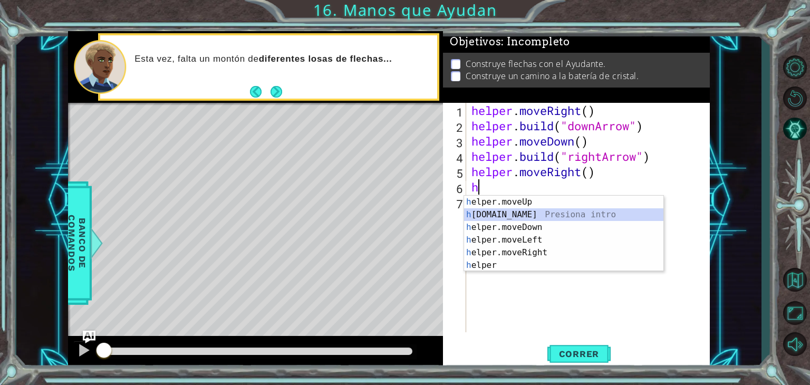
click at [475, 210] on div "h elper.moveUp Presiona intro h elper.build Presiona intro h elper.moveDown Pre…" at bounding box center [563, 246] width 199 height 101
type textarea "helper.build("rightArrow")"
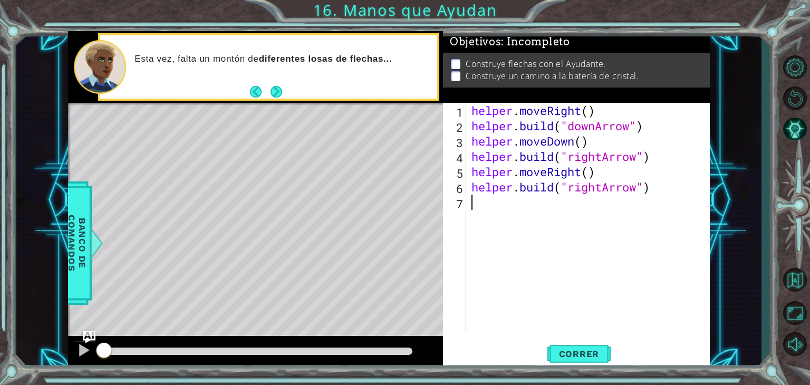
drag, startPoint x: 477, startPoint y: 222, endPoint x: 477, endPoint y: 231, distance: 9.0
click at [477, 231] on div "helper . moveRight ( ) helper . build ( "downArrow" ) helper . moveDown ( ) hel…" at bounding box center [590, 233] width 243 height 260
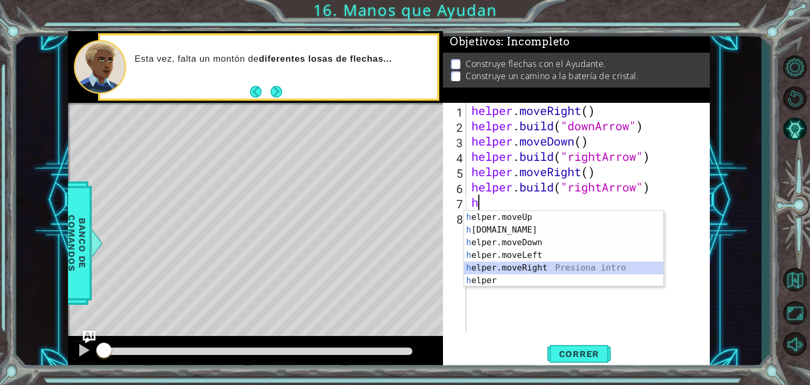
click at [513, 264] on div "h elper.moveUp Presiona intro h elper.build Presiona intro h elper.moveDown Pre…" at bounding box center [563, 261] width 199 height 101
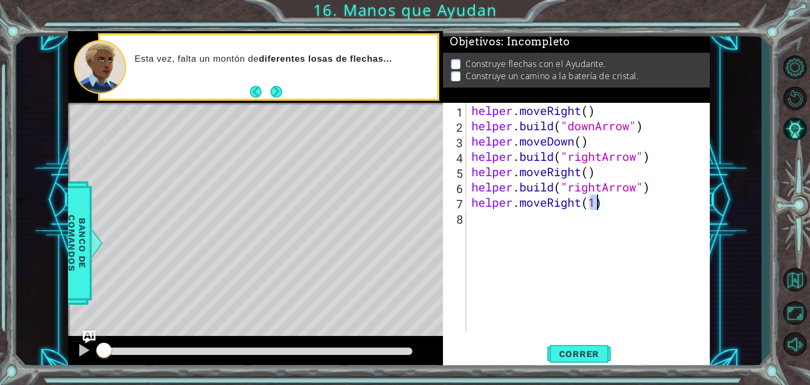
type textarea "helper.moveRight()"
click at [480, 225] on div "helper . moveRight ( ) helper . build ( "downArrow" ) helper . moveDown ( ) hel…" at bounding box center [590, 233] width 243 height 260
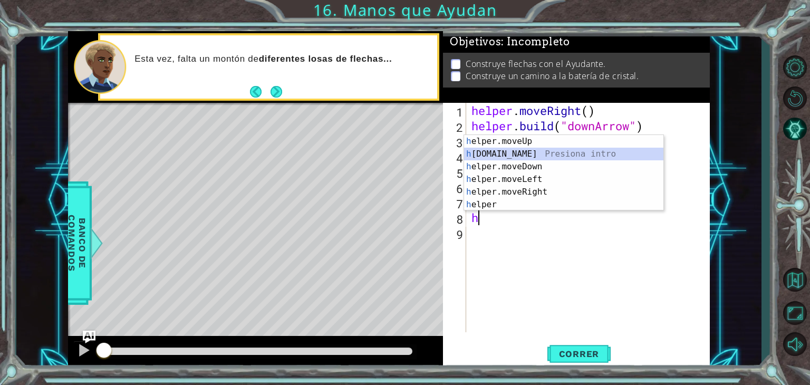
click at [537, 156] on div "h elper.moveUp Presiona intro h elper.build Presiona intro h elper.moveDown Pre…" at bounding box center [563, 185] width 199 height 101
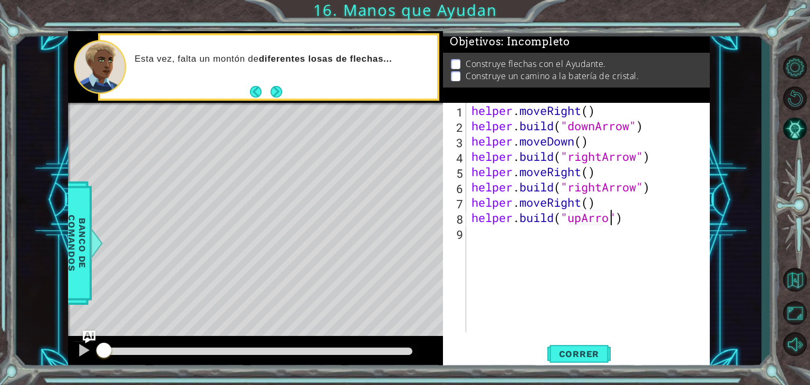
scroll to position [0, 6]
type textarea "helper.build("upArrow")"
drag, startPoint x: 564, startPoint y: 361, endPoint x: 597, endPoint y: 346, distance: 35.9
click at [597, 346] on div "1 ההההההההההההההההההההההההההההההההההההההההההההההההההההההההההההההההההההההההההההה…" at bounding box center [389, 200] width 642 height 339
click at [597, 346] on button "Correr" at bounding box center [578, 354] width 63 height 27
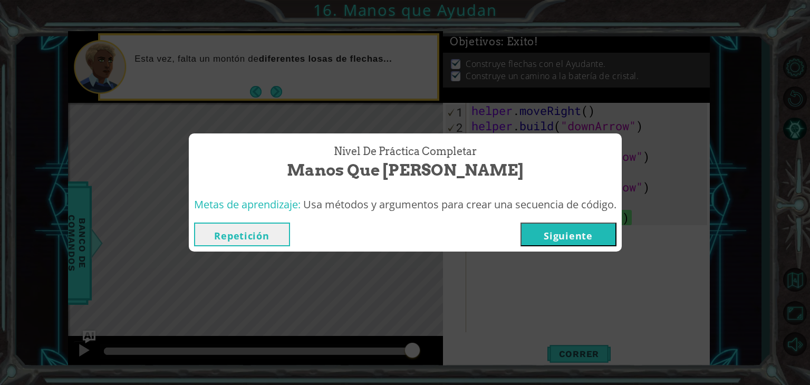
click at [601, 226] on button "Siguiente" at bounding box center [569, 235] width 96 height 24
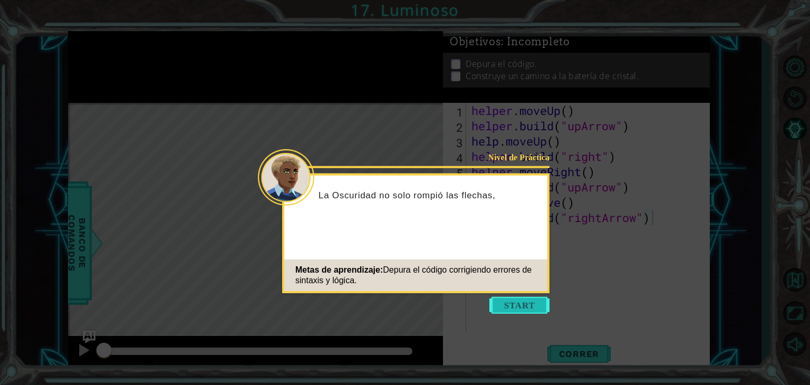
click at [525, 305] on button "Start" at bounding box center [519, 305] width 60 height 17
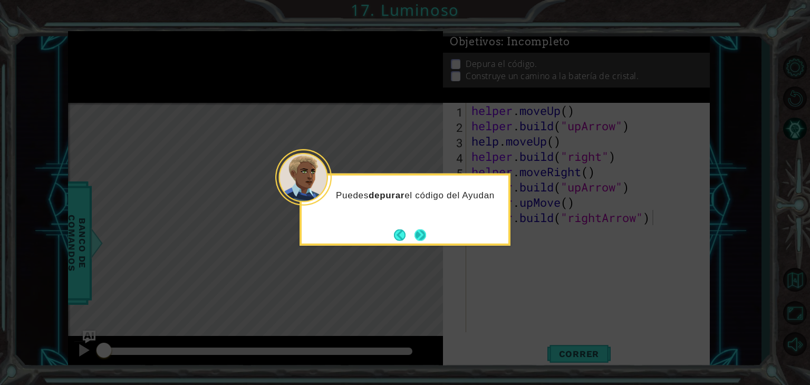
click at [422, 236] on button "Next" at bounding box center [421, 235] width 12 height 12
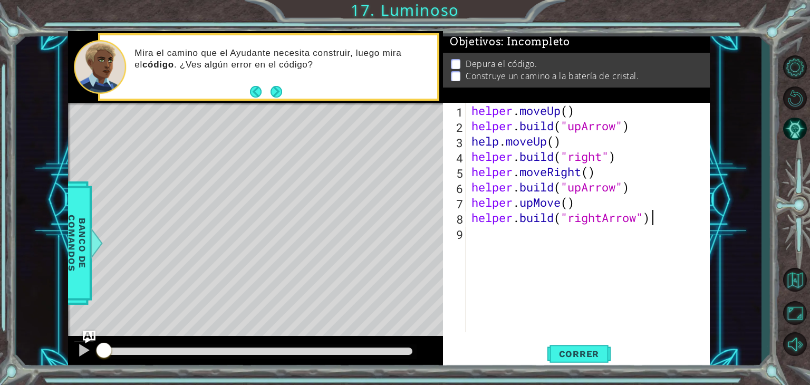
click at [568, 130] on div "helper . moveUp ( ) helper . build ( "upArrow" ) help . moveUp ( ) helper . bui…" at bounding box center [590, 233] width 243 height 260
click at [619, 132] on div "helper . moveUp ( ) helper . build ( "upArrow" ) help . moveUp ( ) helper . bui…" at bounding box center [590, 233] width 243 height 260
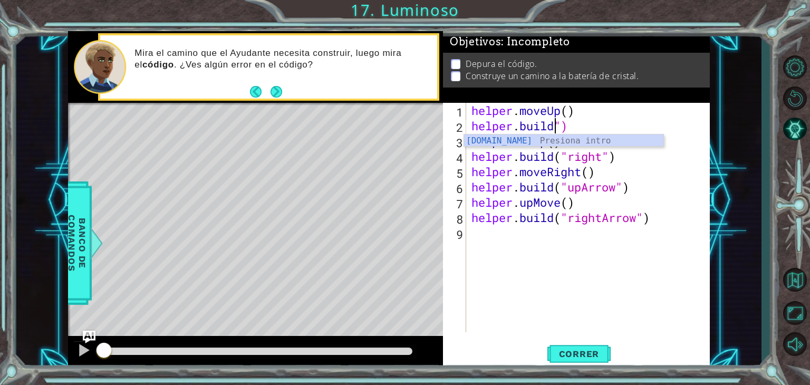
scroll to position [0, 4]
click at [494, 140] on div "helper.build Presiona intro" at bounding box center [563, 153] width 199 height 38
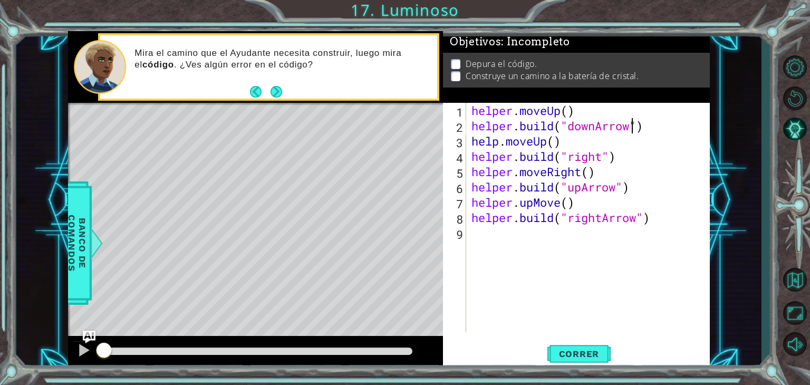
click at [576, 126] on div "helper . moveUp ( ) helper . build ( "downArrow" ) help . moveUp ( ) helper . b…" at bounding box center [590, 233] width 243 height 260
drag, startPoint x: 576, startPoint y: 126, endPoint x: 585, endPoint y: 127, distance: 9.1
click at [585, 127] on div "helper . moveUp ( ) helper . build ( "downArrow" ) help . moveUp ( ) helper . b…" at bounding box center [590, 233] width 243 height 260
click at [602, 160] on div "helper . moveUp ( ) helper . build ( "downArrow" ) help . moveUp ( ) helper . b…" at bounding box center [590, 233] width 243 height 260
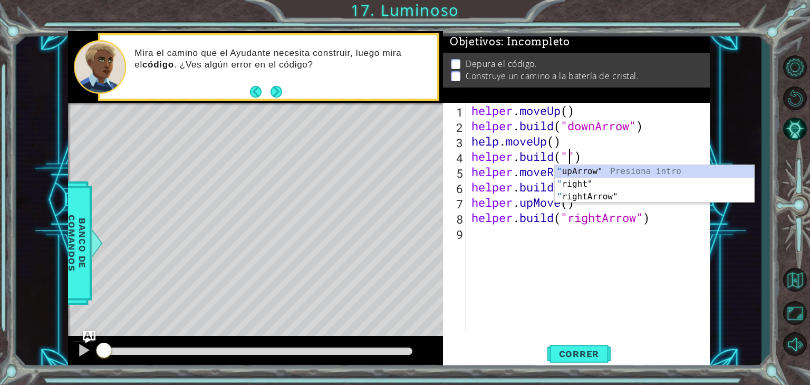
scroll to position [0, 4]
paste textarea "downArrow"
type textarea "helper.build("downArrow")"
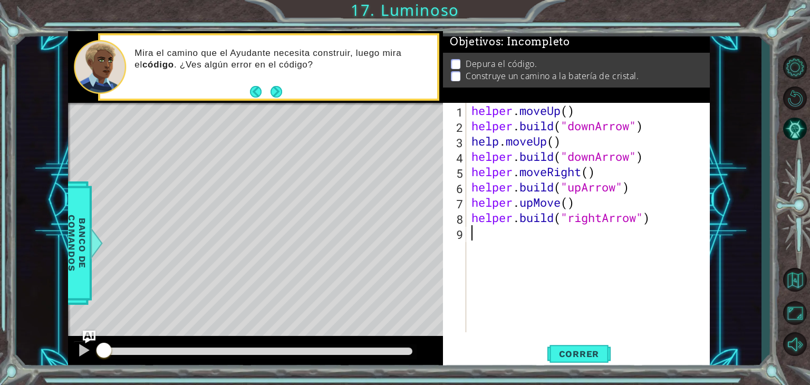
click at [560, 232] on div "helper . moveUp ( ) helper . build ( "downArrow" ) help . moveUp ( ) helper . b…" at bounding box center [590, 233] width 243 height 260
click at [661, 225] on div "helper . moveUp ( ) helper . build ( "downArrow" ) help . moveUp ( ) helper . b…" at bounding box center [590, 233] width 243 height 260
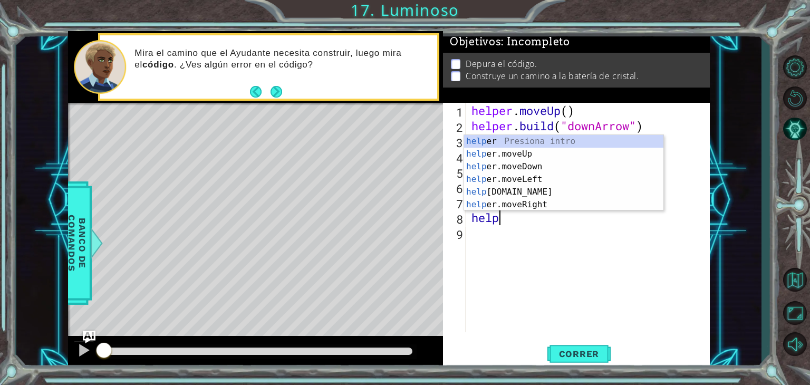
type textarea "h"
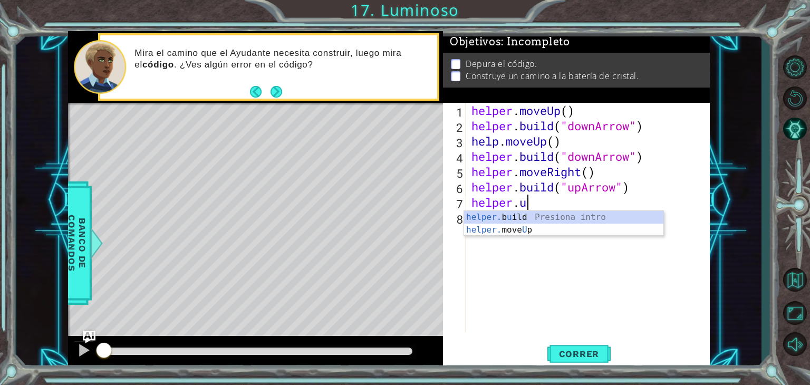
type textarea "h"
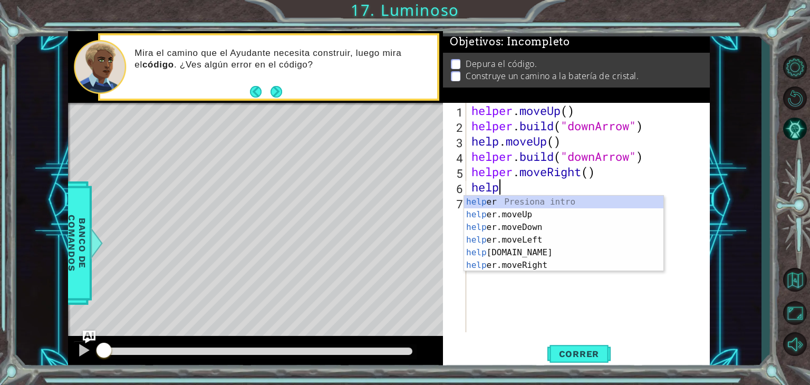
type textarea "h"
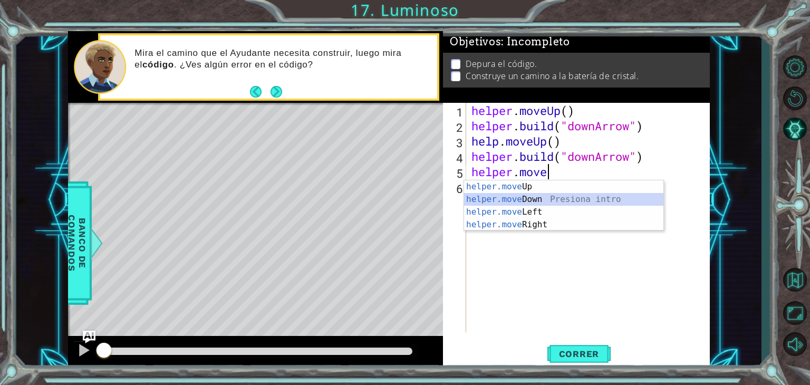
click at [578, 205] on div "helper.move Up Presiona intro helper.move Down Presiona intro helper.move Left …" at bounding box center [563, 218] width 199 height 76
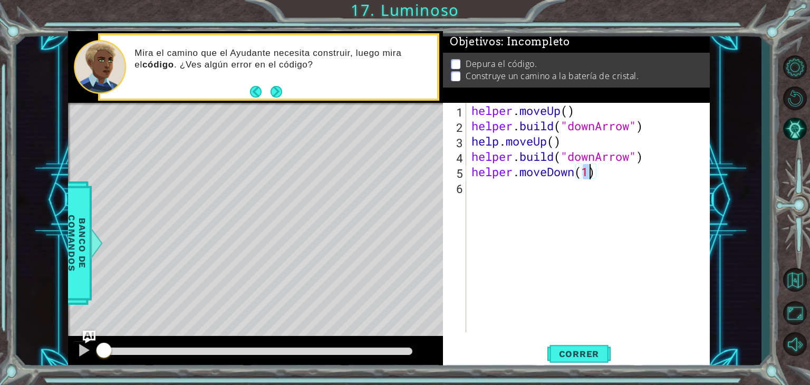
type textarea "helper.moveDown()"
click at [487, 192] on div "helper . moveUp ( ) helper . build ( "downArrow" ) help . moveUp ( ) helper . b…" at bounding box center [590, 233] width 243 height 260
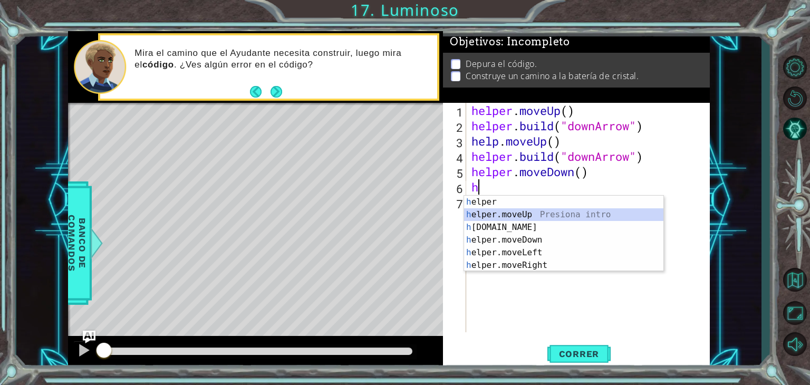
click at [477, 219] on div "h elper Presiona intro h elper.moveUp Presiona intro h elper.build Presiona int…" at bounding box center [563, 246] width 199 height 101
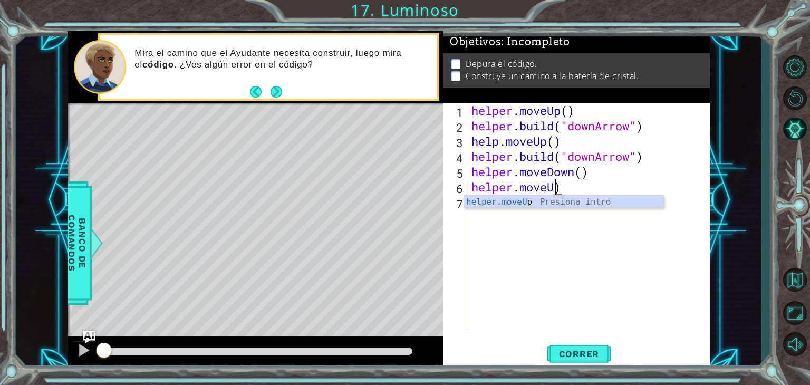
click at [571, 195] on body "1 ההההההההההההההההההההההההההההההההההההההההההההההההההההההההההההההההההההההההההההה…" at bounding box center [405, 192] width 810 height 385
drag, startPoint x: 560, startPoint y: 176, endPoint x: 561, endPoint y: 184, distance: 8.1
click at [561, 184] on div "helper . moveUp ( ) helper . build ( "downArrow" ) help . moveUp ( ) helper . b…" at bounding box center [590, 233] width 243 height 260
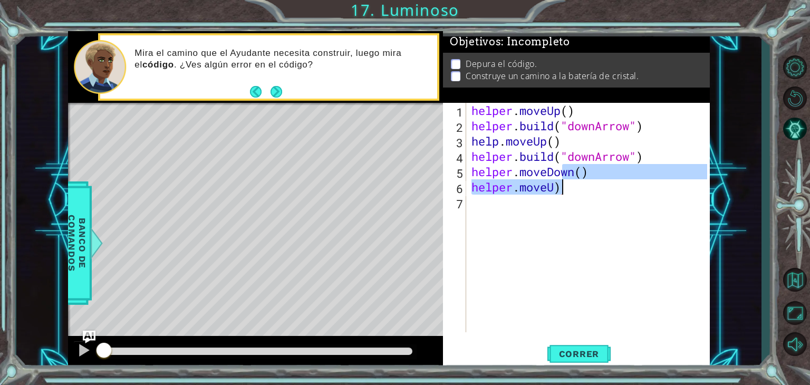
click at [563, 184] on div "helper . moveUp ( ) helper . build ( "downArrow" ) help . moveUp ( ) helper . b…" at bounding box center [588, 217] width 238 height 229
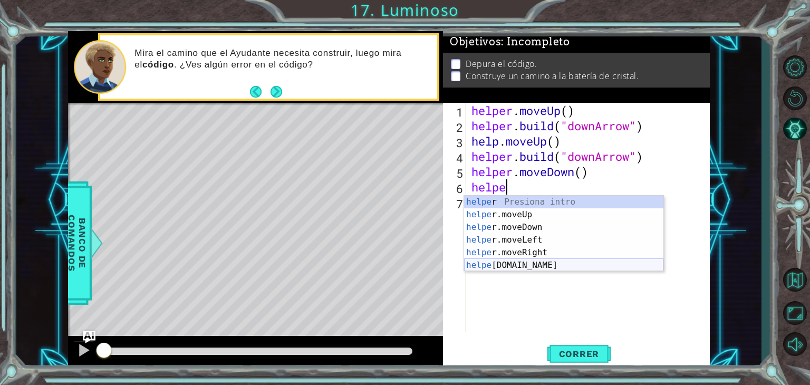
click at [534, 264] on div "helpe r Presiona intro helpe r.moveUp Presiona intro helpe r.moveDown Presiona …" at bounding box center [563, 246] width 199 height 101
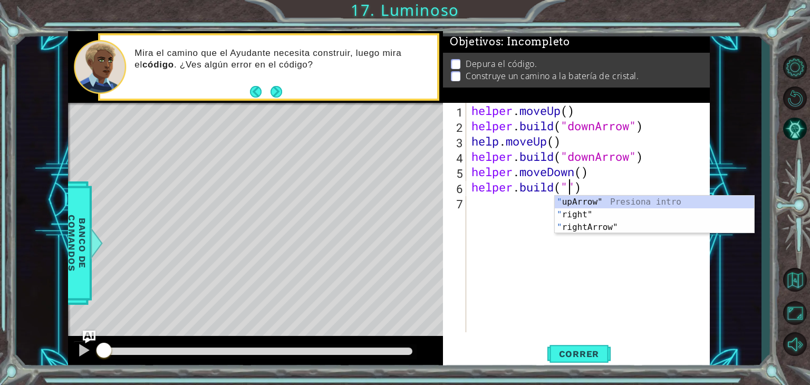
scroll to position [0, 4]
paste textarea "downArrow"
click at [599, 226] on div "" upArrow" Presiona intro " right" Presiona intro " rightArrow" Presiona intro" at bounding box center [654, 227] width 199 height 63
type textarea "helper.build("rightArrow")"
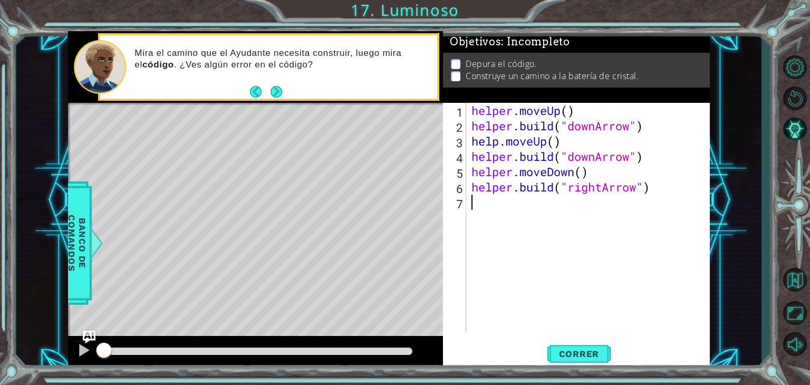
click at [511, 198] on div "helper . moveUp ( ) helper . build ( "downArrow" ) help . moveUp ( ) helper . b…" at bounding box center [590, 233] width 243 height 260
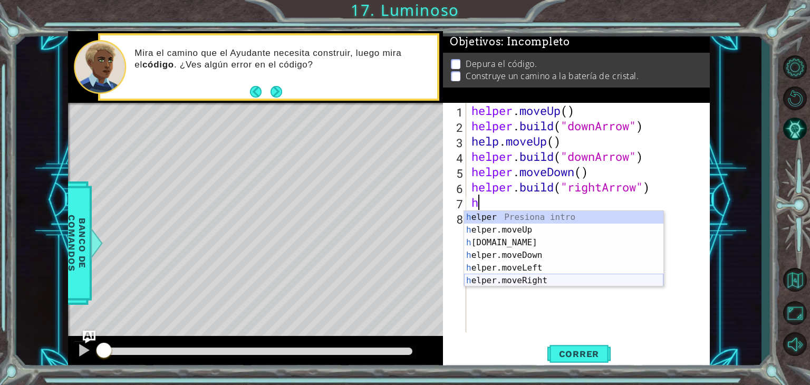
click at [516, 277] on div "h elper Presiona intro h elper.moveUp Presiona intro h elper.build Presiona int…" at bounding box center [563, 261] width 199 height 101
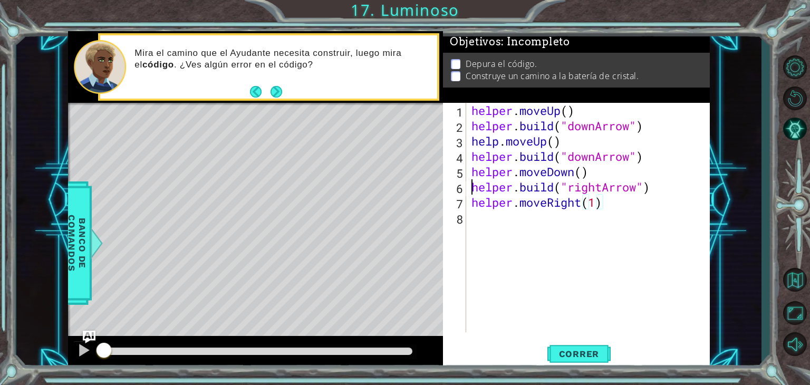
click at [472, 188] on div "helper . moveUp ( ) helper . build ( "downArrow" ) help . moveUp ( ) helper . b…" at bounding box center [590, 233] width 243 height 260
drag, startPoint x: 479, startPoint y: 189, endPoint x: 571, endPoint y: 195, distance: 91.4
click at [571, 195] on div "helper . moveUp ( ) helper . build ( "downArrow" ) help . moveUp ( ) helper . b…" at bounding box center [590, 233] width 243 height 260
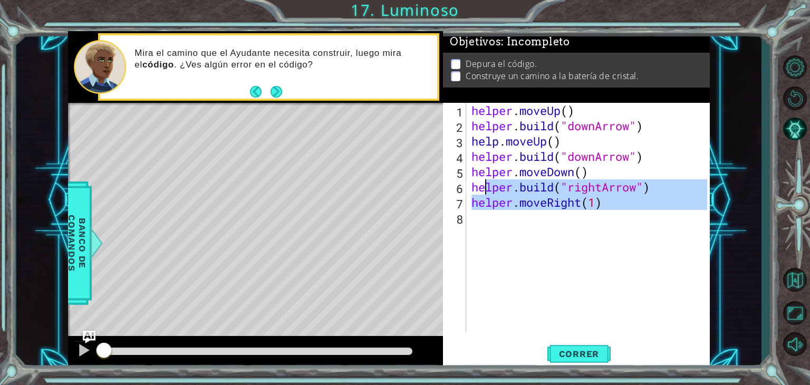
drag, startPoint x: 523, startPoint y: 235, endPoint x: 480, endPoint y: 189, distance: 62.3
click at [480, 189] on div "helper . moveUp ( ) helper . build ( "downArrow" ) help . moveUp ( ) helper . b…" at bounding box center [590, 233] width 243 height 260
type textarea "helper.build("rightArrow") helper.moveRight(1)"
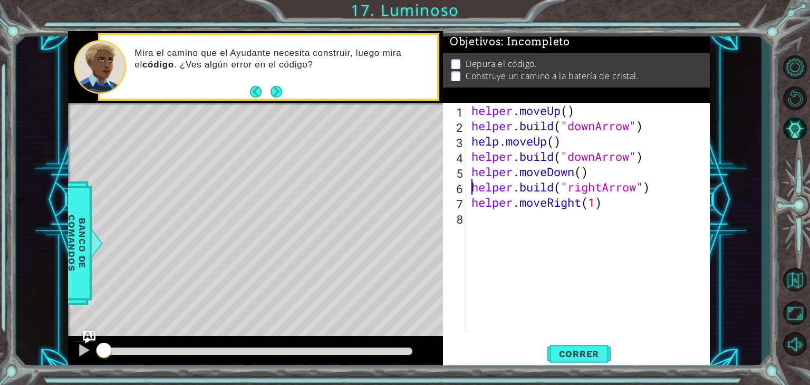
click at [472, 188] on div "helper . moveUp ( ) helper . build ( "downArrow" ) help . moveUp ( ) helper . b…" at bounding box center [590, 233] width 243 height 260
type textarea "helper.build("rightArrow")"
drag, startPoint x: 477, startPoint y: 187, endPoint x: 470, endPoint y: 190, distance: 7.6
click at [470, 190] on div "helper . moveUp ( ) helper . build ( "downArrow" ) help . moveUp ( ) helper . b…" at bounding box center [590, 233] width 243 height 260
click at [470, 190] on div "helper . moveUp ( ) helper . build ( "downArrow" ) help . moveUp ( ) helper . b…" at bounding box center [588, 217] width 238 height 229
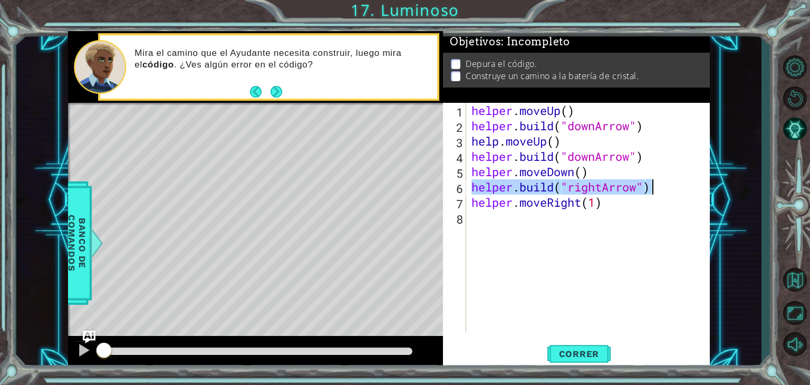
drag, startPoint x: 470, startPoint y: 190, endPoint x: 706, endPoint y: 189, distance: 235.7
click at [706, 189] on div "helper . moveUp ( ) helper . build ( "downArrow" ) help . moveUp ( ) helper . b…" at bounding box center [590, 233] width 243 height 260
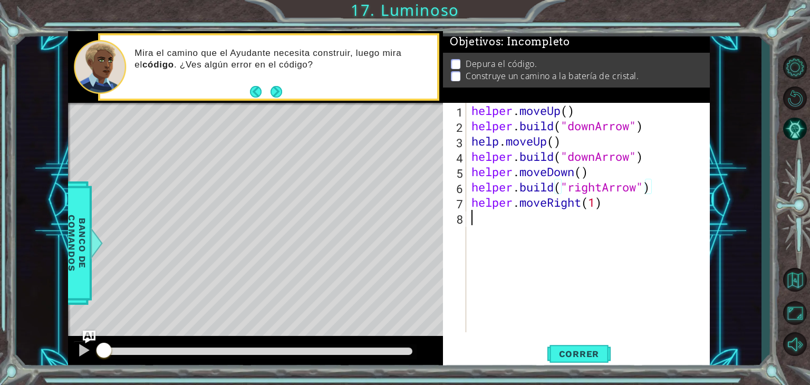
click at [481, 219] on div "helper . moveUp ( ) helper . build ( "downArrow" ) help . moveUp ( ) helper . b…" at bounding box center [590, 233] width 243 height 260
paste textarea "helper.build("rightArrow")"
click at [595, 203] on div "helper . moveUp ( ) helper . build ( "downArrow" ) help . moveUp ( ) helper . b…" at bounding box center [590, 233] width 243 height 260
type textarea "helper.moveRight()"
click at [476, 209] on div "helper . moveUp ( ) helper . build ( "downArrow" ) help . moveUp ( ) helper . b…" at bounding box center [590, 233] width 243 height 260
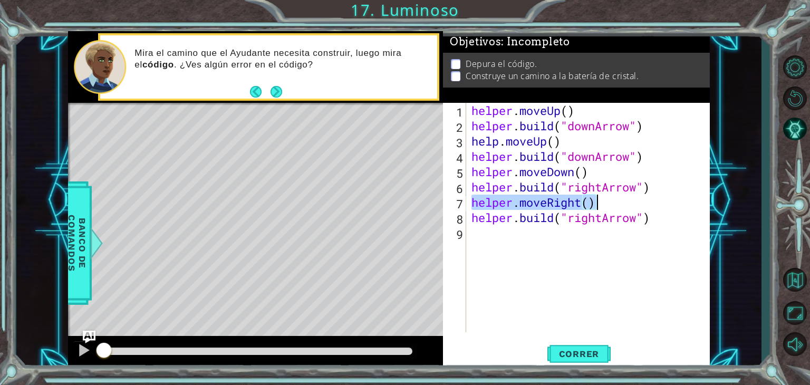
drag, startPoint x: 476, startPoint y: 209, endPoint x: 598, endPoint y: 203, distance: 122.0
click at [598, 203] on div "helper . moveUp ( ) helper . build ( "downArrow" ) help . moveUp ( ) helper . b…" at bounding box center [590, 233] width 243 height 260
click at [478, 238] on div "helper . moveUp ( ) helper . build ( "downArrow" ) help . moveUp ( ) helper . b…" at bounding box center [590, 233] width 243 height 260
paste textarea "helper.moveRight()"
type textarea "helper.moveRight()"
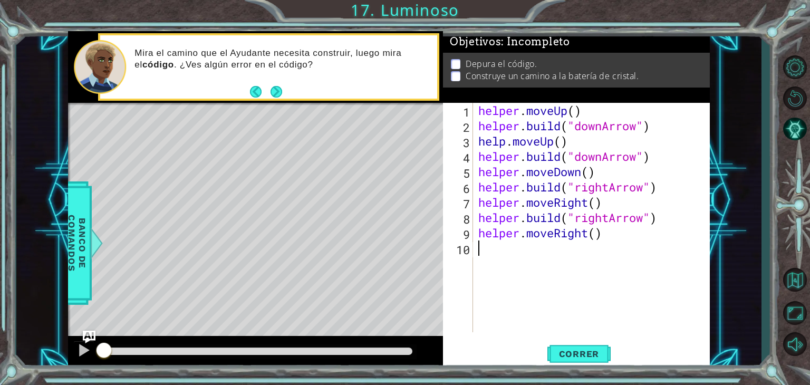
click at [476, 249] on div "helper . moveUp ( ) helper . build ( "downArrow" ) help . moveUp ( ) helper . b…" at bounding box center [594, 233] width 237 height 260
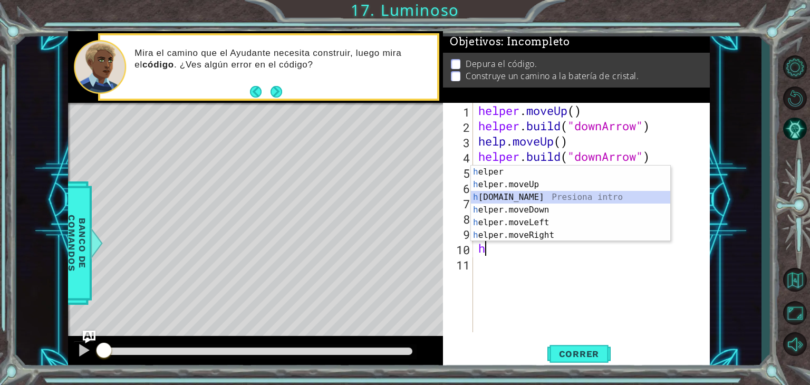
click at [523, 197] on div "h elper Presiona intro h elper.moveUp Presiona intro h elper.build Presiona int…" at bounding box center [570, 216] width 199 height 101
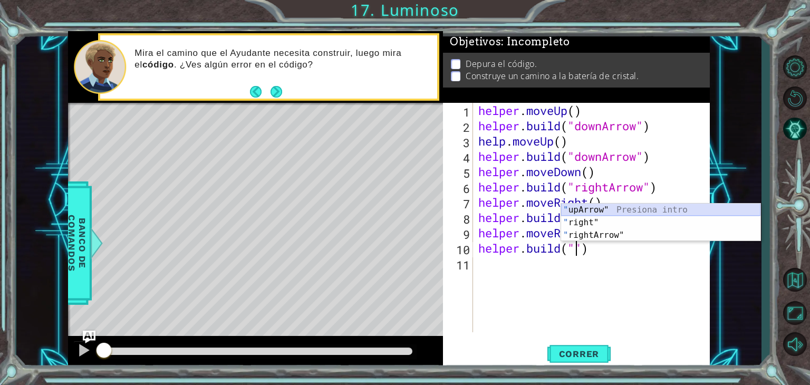
click at [569, 209] on div "" upArrow" Presiona intro " right" Presiona intro " rightArrow" Presiona intro" at bounding box center [660, 235] width 199 height 63
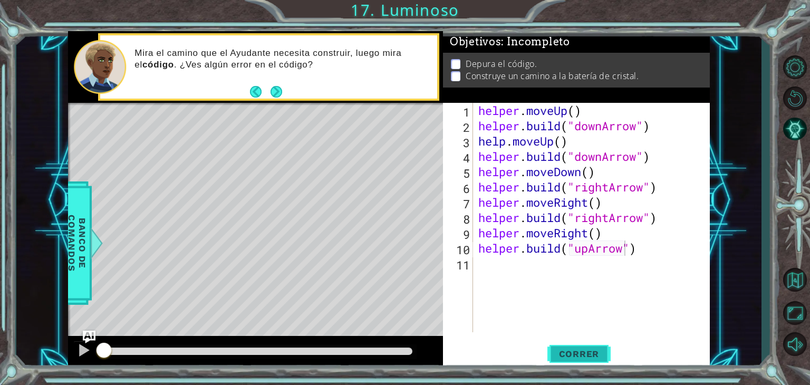
click at [566, 351] on span "Correr" at bounding box center [579, 354] width 62 height 11
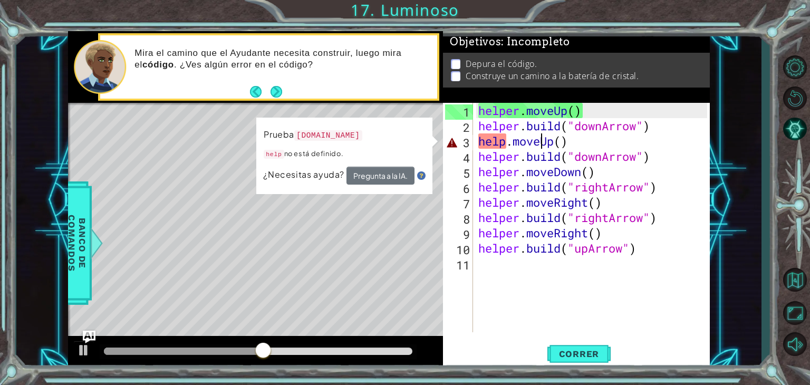
click at [539, 144] on div "helper . moveUp ( ) helper . build ( "downArrow" ) help . moveUp ( ) helper . b…" at bounding box center [594, 233] width 237 height 260
click at [553, 142] on div "helper . moveUp ( ) helper . build ( "downArrow" ) help . moveUp ( ) helper . b…" at bounding box center [594, 233] width 237 height 260
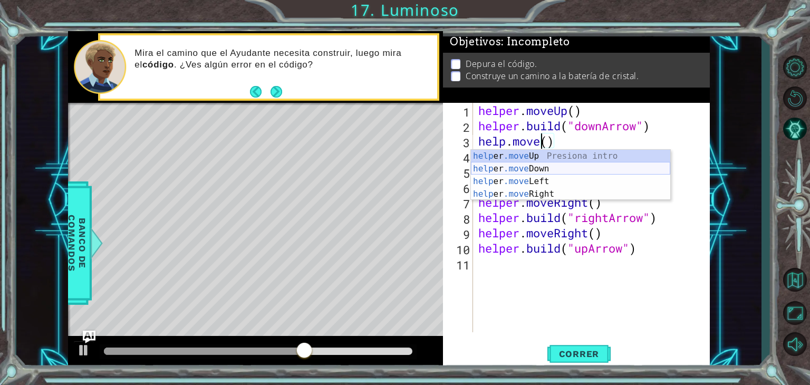
click at [521, 167] on div "help er .move Up Presiona intro help er .move Down Presiona intro help er .move…" at bounding box center [570, 188] width 199 height 76
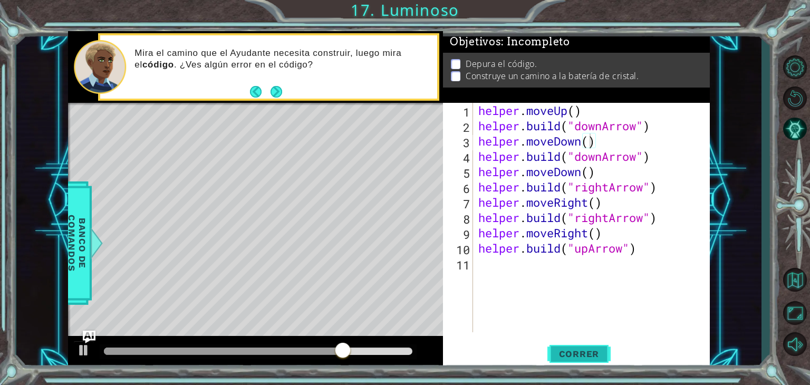
click at [585, 354] on span "Correr" at bounding box center [579, 354] width 62 height 11
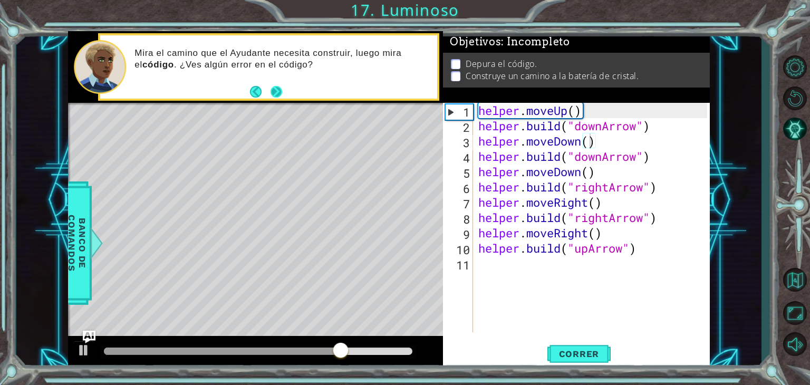
click at [271, 88] on button "Next" at bounding box center [277, 91] width 12 height 12
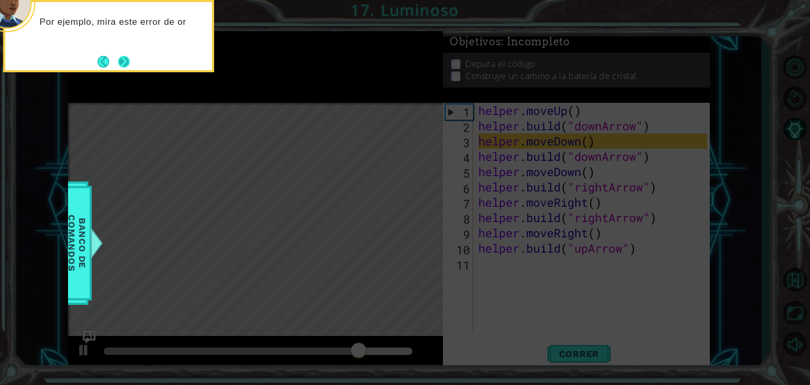
click at [127, 68] on button "Next" at bounding box center [124, 62] width 12 height 12
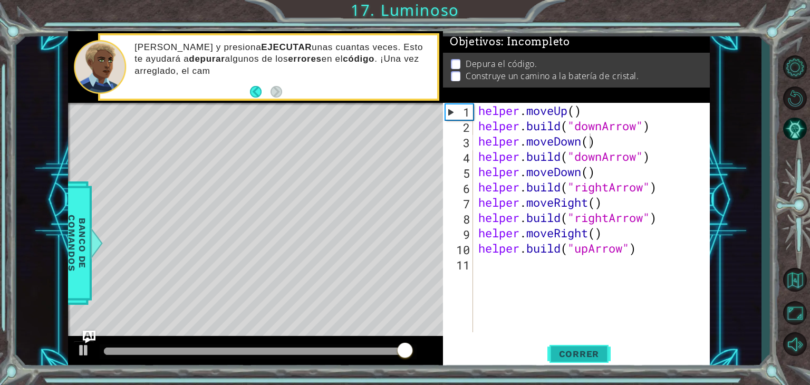
click at [587, 349] on span "Correr" at bounding box center [579, 354] width 62 height 11
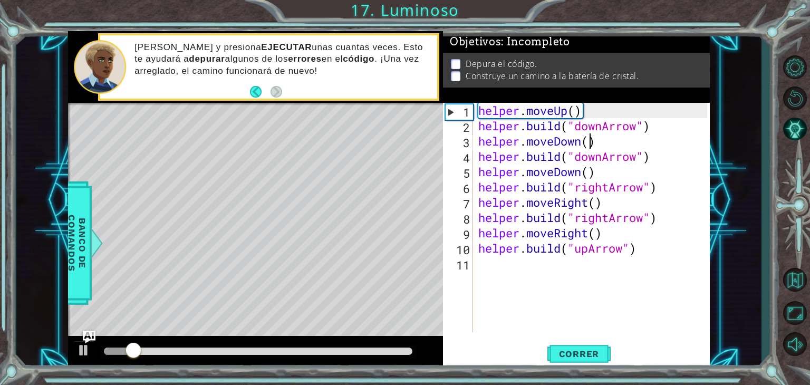
click at [470, 356] on div "Correr" at bounding box center [579, 354] width 267 height 27
click at [83, 341] on img "Ask AI" at bounding box center [89, 337] width 14 height 14
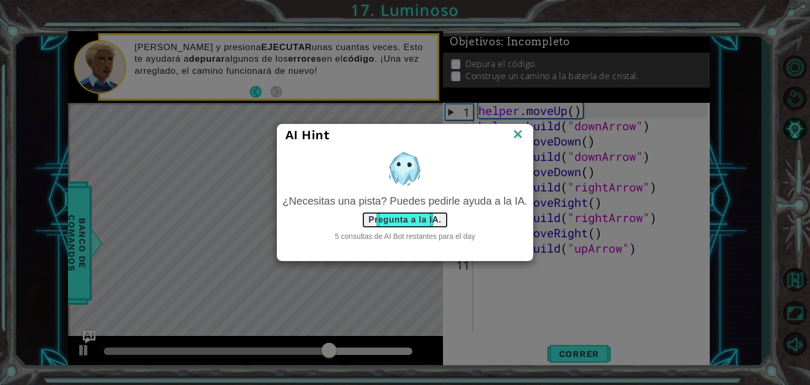
click at [412, 220] on button "Pregunta a la IA." at bounding box center [405, 219] width 86 height 17
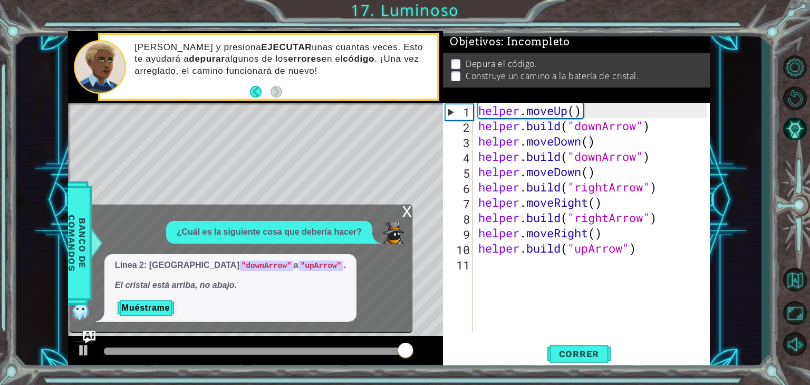
click at [298, 266] on code ""upArrow"" at bounding box center [320, 266] width 45 height 11
drag, startPoint x: 247, startPoint y: 266, endPoint x: 261, endPoint y: 265, distance: 13.2
click at [298, 265] on code ""upArrow"" at bounding box center [320, 266] width 45 height 11
click at [637, 125] on div "helper . moveUp ( ) helper . build ( "downArrow" ) helper . moveDown ( ) helper…" at bounding box center [594, 233] width 237 height 260
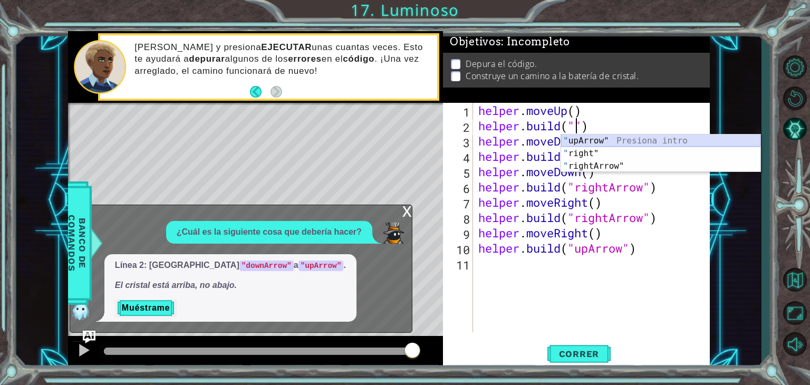
click at [592, 138] on div "" upArrow" Presiona intro " right" Presiona intro " rightArrow" Presiona intro" at bounding box center [660, 165] width 199 height 63
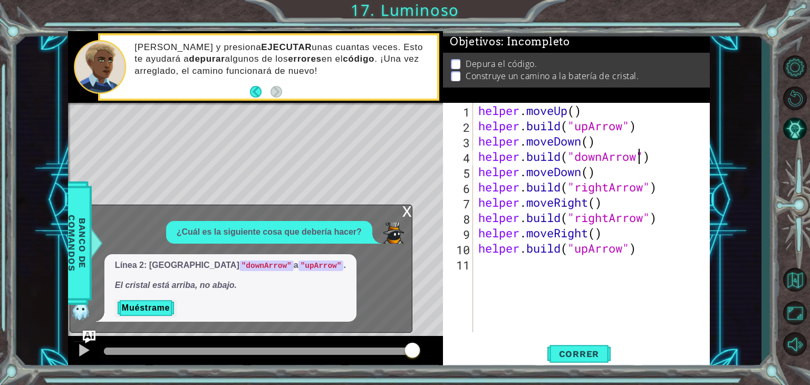
click at [637, 159] on div "helper . moveUp ( ) helper . build ( "upArrow" ) helper . moveDown ( ) helper .…" at bounding box center [594, 233] width 237 height 260
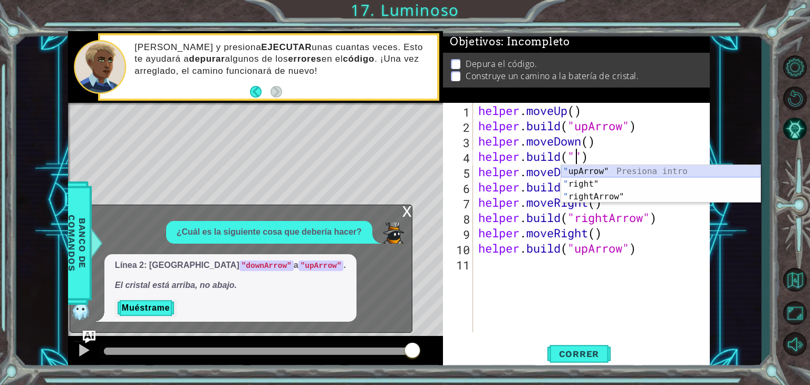
click at [627, 169] on div "" upArrow" Presiona intro " right" Presiona intro " rightArrow" Presiona intro" at bounding box center [660, 196] width 199 height 63
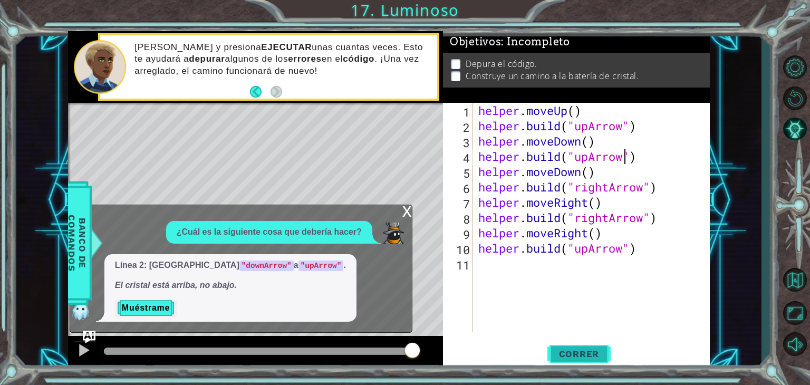
click at [568, 354] on span "Correr" at bounding box center [579, 354] width 62 height 11
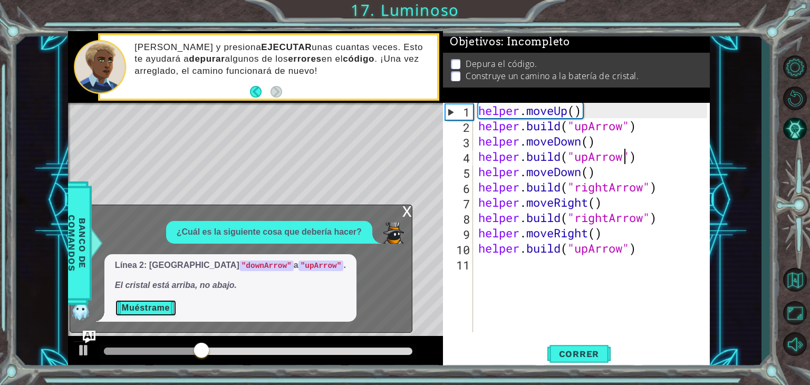
click at [134, 307] on button "Muéstrame" at bounding box center [146, 308] width 62 height 17
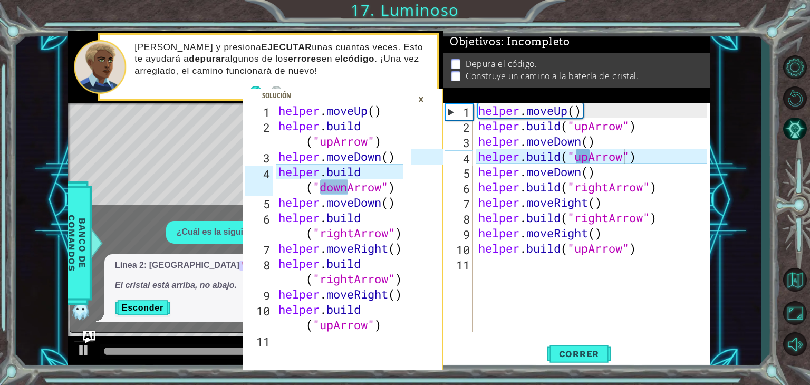
click at [602, 171] on div "helper . moveUp ( ) helper . build ( "upArrow" ) helper . moveDown ( ) helper .…" at bounding box center [594, 233] width 237 height 260
click at [422, 102] on div "×" at bounding box center [421, 99] width 16 height 18
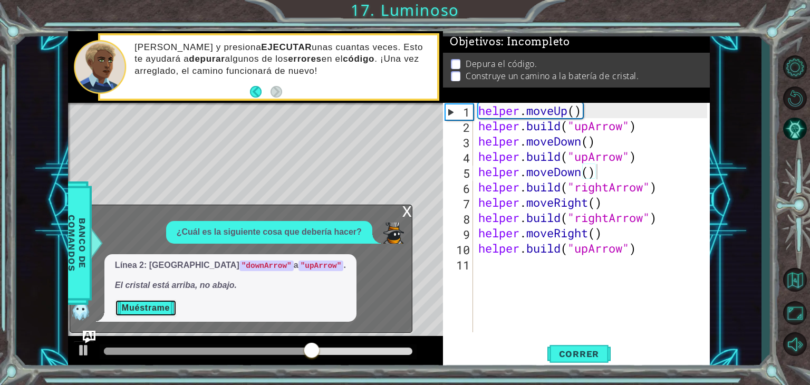
click at [162, 307] on button "Muéstrame" at bounding box center [146, 308] width 62 height 17
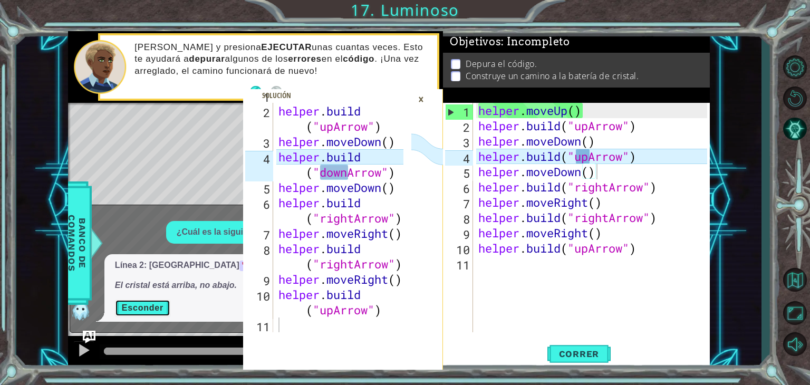
scroll to position [15, 0]
click at [423, 100] on div "×" at bounding box center [421, 99] width 16 height 18
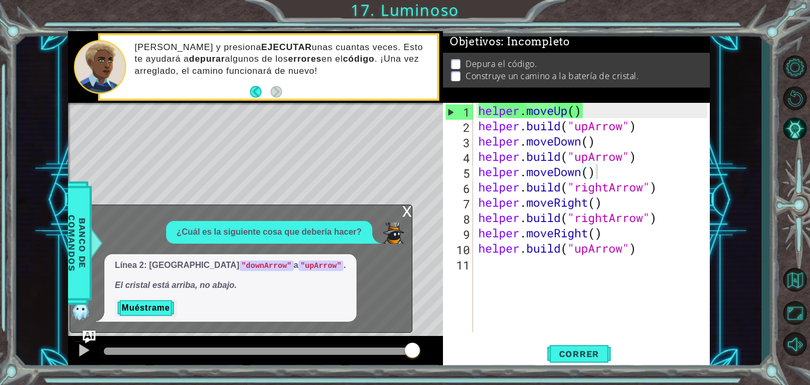
click at [406, 211] on div "x" at bounding box center [406, 210] width 9 height 11
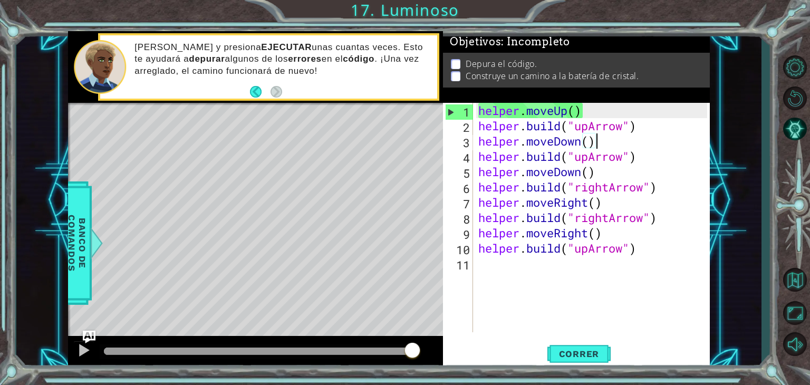
click at [618, 134] on div "helper . moveUp ( ) helper . build ( "upArrow" ) helper . moveDown ( ) helper .…" at bounding box center [594, 233] width 237 height 260
click at [622, 157] on div "helper . moveUp ( ) helper . build ( "upArrow" ) helper . moveDown ( ) helper .…" at bounding box center [594, 233] width 237 height 260
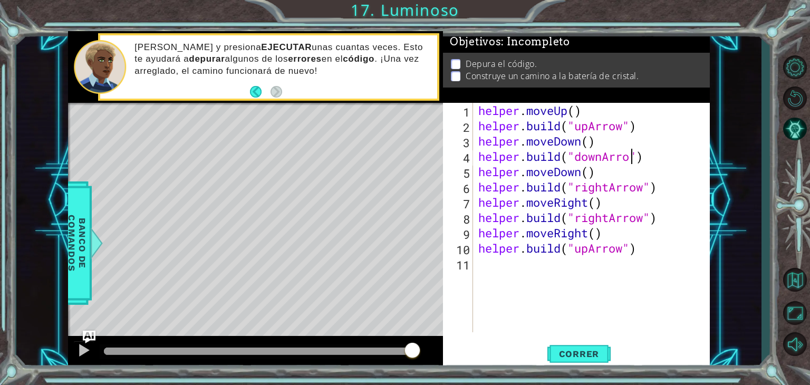
scroll to position [0, 7]
click at [589, 352] on span "Correr" at bounding box center [579, 354] width 62 height 11
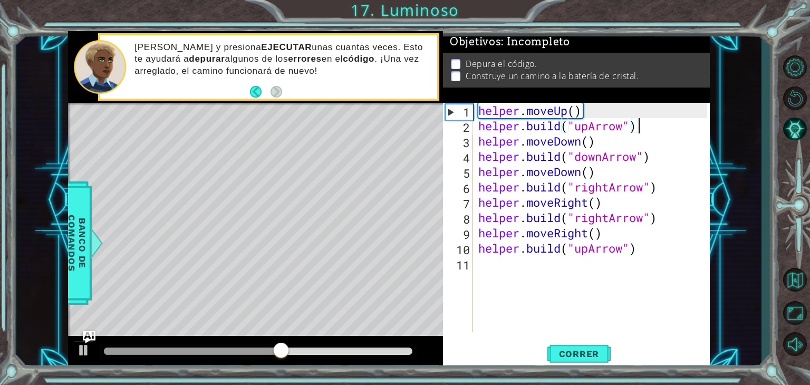
click at [656, 133] on div "helper . moveUp ( ) helper . build ( "upArrow" ) helper . moveDown ( ) helper .…" at bounding box center [594, 233] width 237 height 260
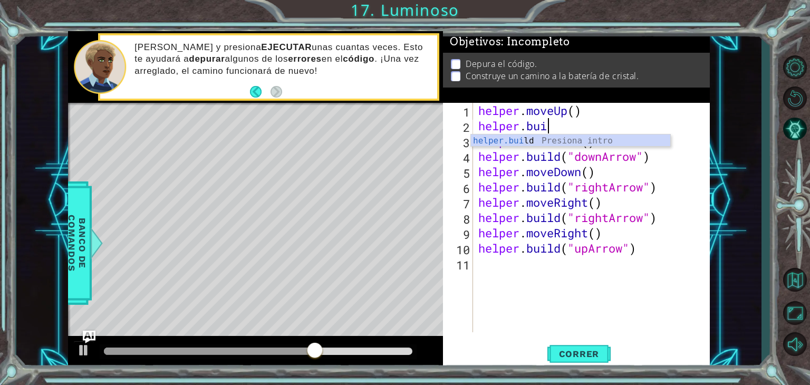
scroll to position [0, 1]
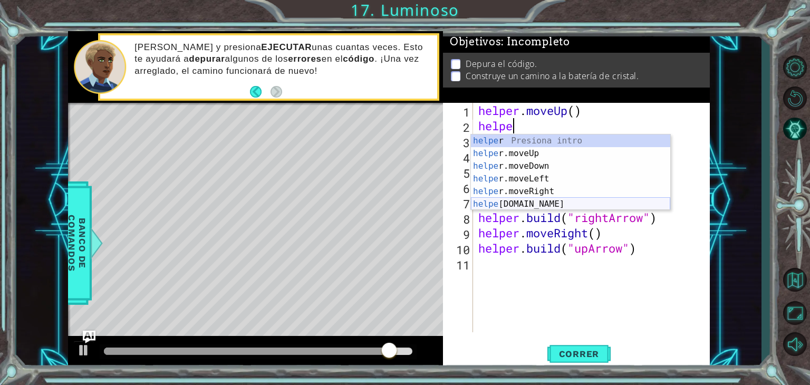
click at [525, 201] on div "helpe r Presiona intro helpe r.moveUp Presiona intro helpe r.moveDown Presiona …" at bounding box center [570, 184] width 199 height 101
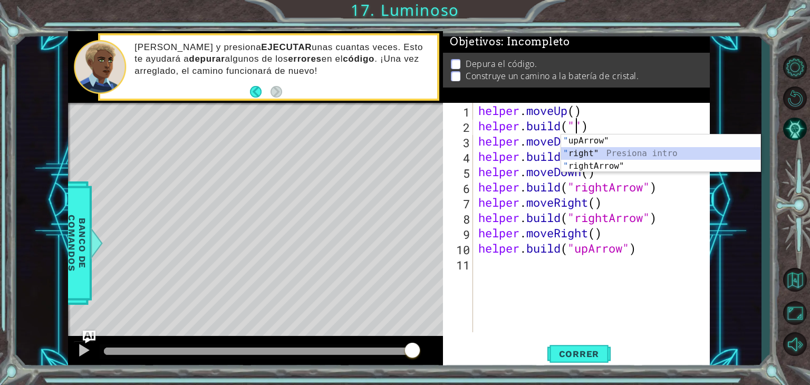
click at [582, 157] on div "" upArrow" Presiona intro " right" Presiona intro " rightArrow" Presiona intro" at bounding box center [660, 165] width 199 height 63
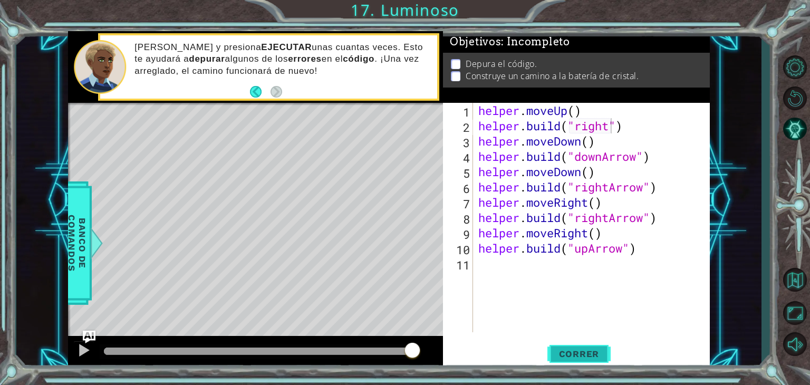
click at [577, 358] on span "Correr" at bounding box center [579, 354] width 62 height 11
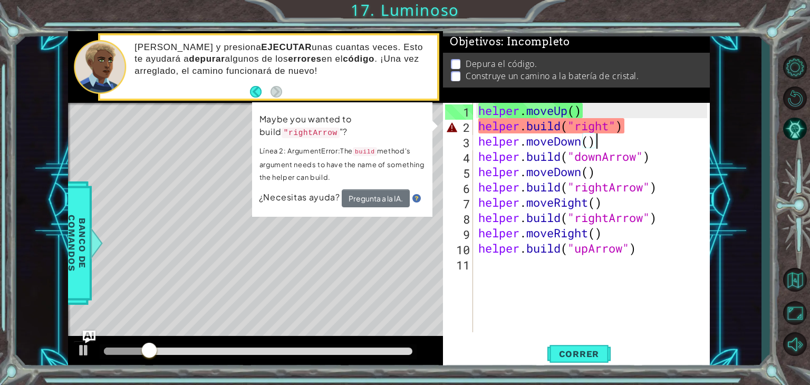
click at [610, 143] on div "helper . moveUp ( ) helper . build ( "right" ) helper . moveDown ( ) helper . b…" at bounding box center [594, 233] width 237 height 260
click at [362, 195] on button "Pregunta a la IA." at bounding box center [376, 198] width 68 height 18
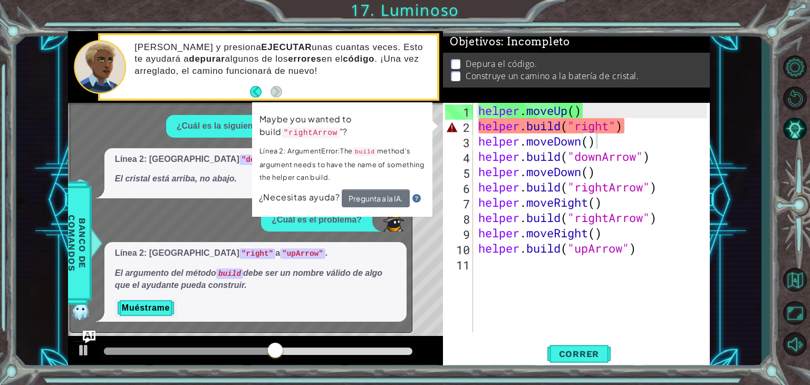
click at [280, 248] on code ""upArrow"" at bounding box center [302, 253] width 45 height 11
click at [603, 123] on div "helper . moveUp ( ) helper . build ( "right" ) helper . moveDown ( ) helper . b…" at bounding box center [594, 233] width 237 height 260
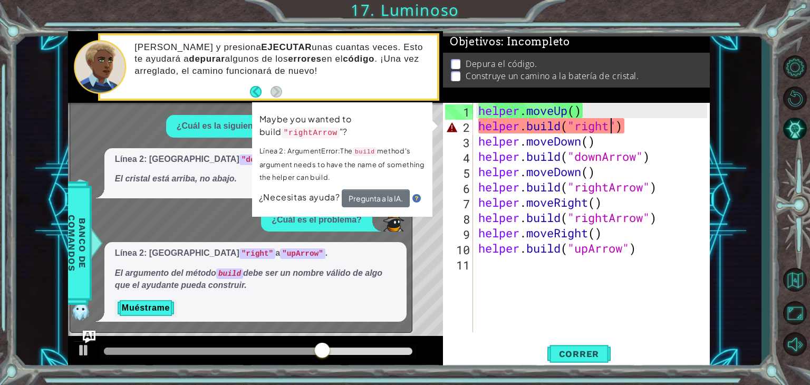
click at [609, 123] on div "helper . moveUp ( ) helper . build ( "right" ) helper . moveDown ( ) helper . b…" at bounding box center [594, 233] width 237 height 260
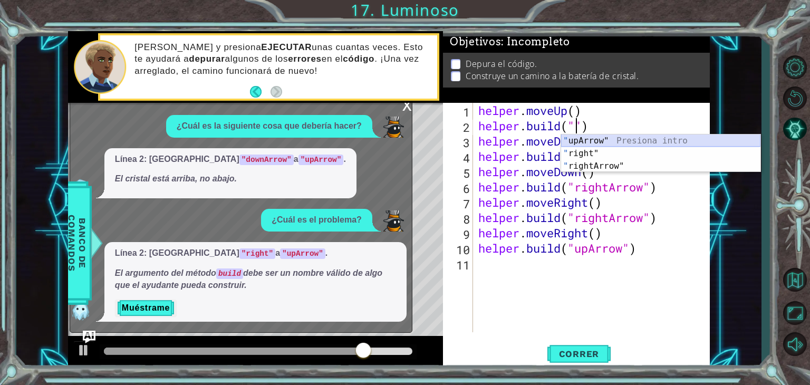
click at [583, 141] on div "" upArrow" Presiona intro " right" Presiona intro " rightArrow" Presiona intro" at bounding box center [660, 165] width 199 height 63
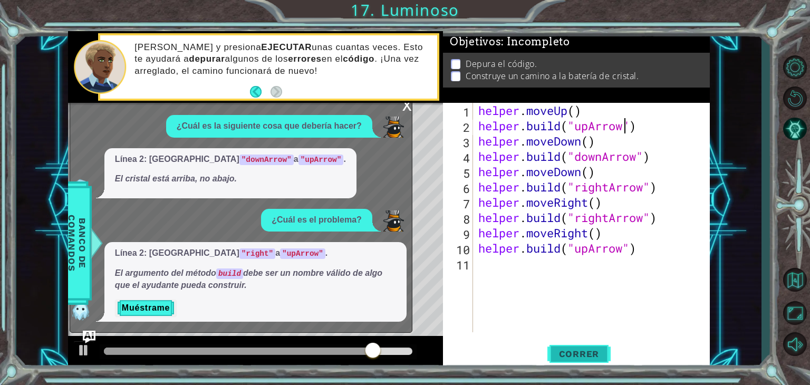
click at [572, 351] on span "Correr" at bounding box center [579, 354] width 62 height 11
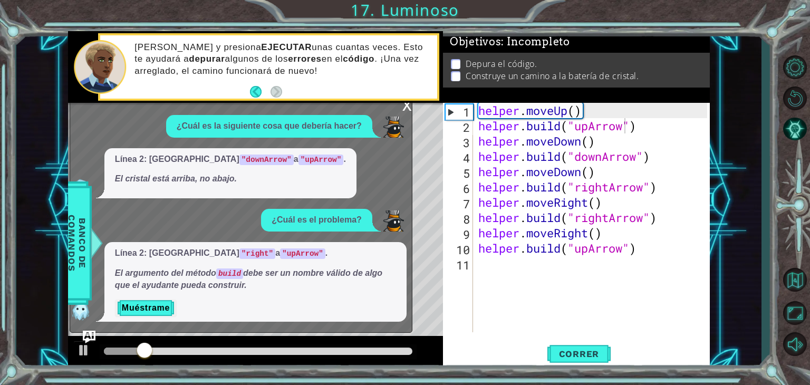
click at [407, 108] on div "x" at bounding box center [406, 104] width 9 height 11
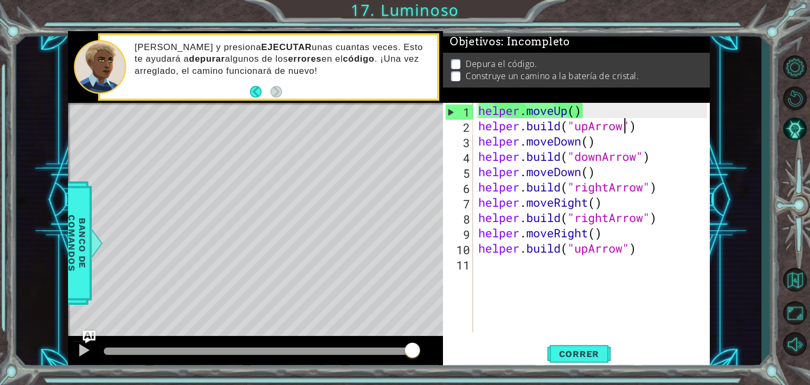
click at [624, 121] on div "helper . moveUp ( ) helper . build ( "upArrow" ) helper . moveDown ( ) helper .…" at bounding box center [594, 233] width 237 height 260
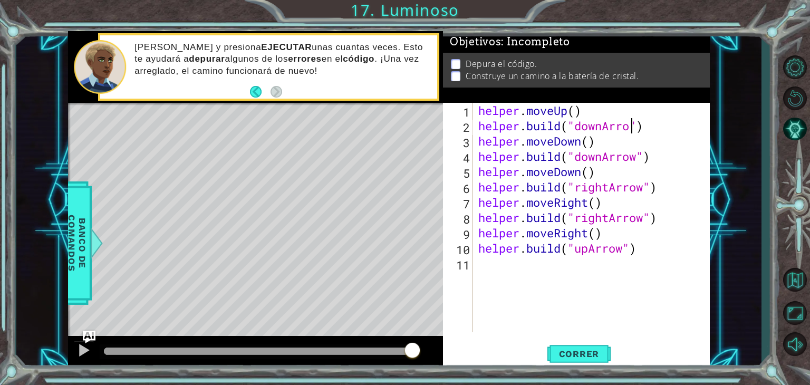
scroll to position [0, 7]
click at [588, 111] on div "helper . moveUp ( ) helper . build ( "downArrow" ) helper . moveDown ( ) helper…" at bounding box center [594, 233] width 237 height 260
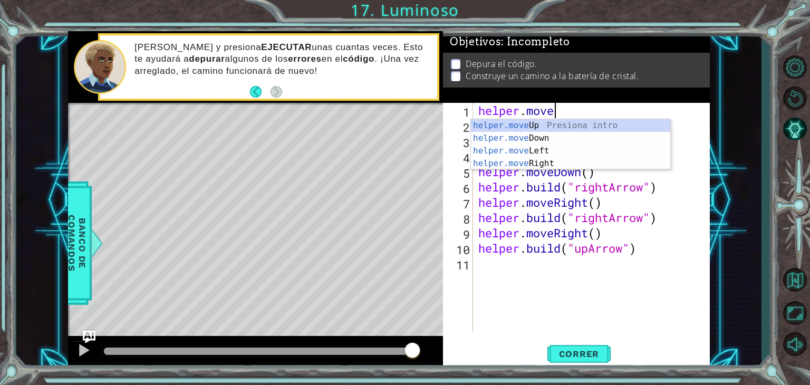
scroll to position [0, 2]
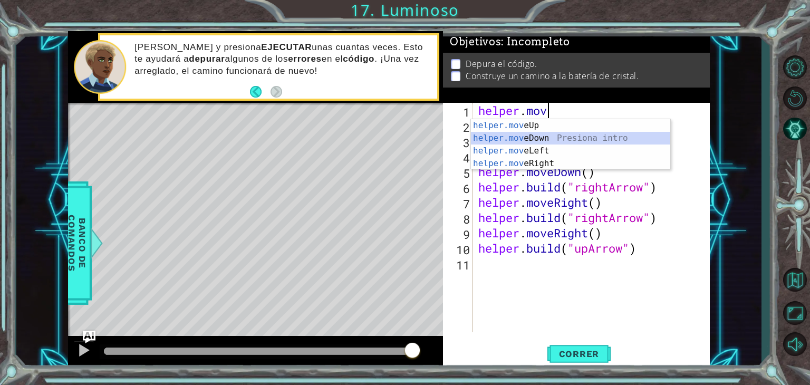
click at [551, 134] on div "helper.mov eUp Presiona intro helper.mov eDown Presiona intro helper.mov eLeft …" at bounding box center [570, 157] width 199 height 76
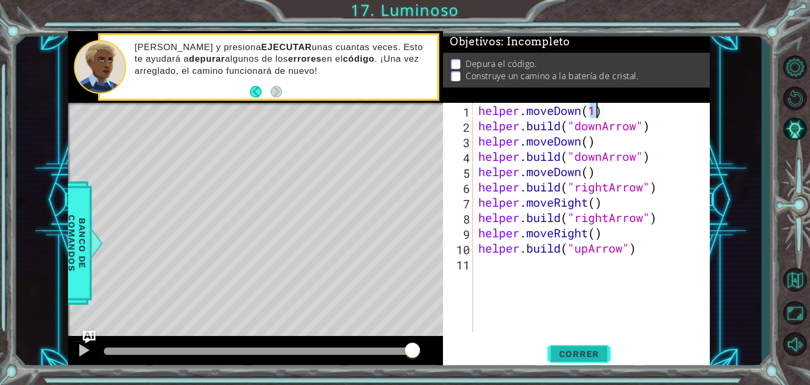
click at [573, 353] on span "Correr" at bounding box center [579, 354] width 62 height 11
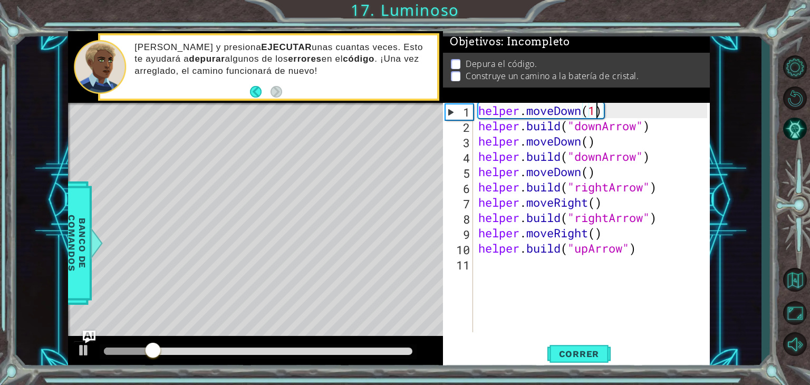
click at [612, 117] on div "helper . moveDown ( 1 ) helper . build ( "downArrow" ) helper . moveDown ( ) he…" at bounding box center [594, 233] width 237 height 260
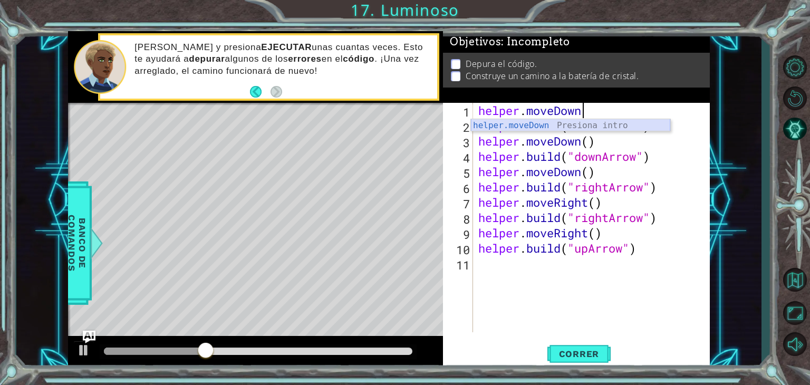
click at [527, 123] on div "helper.moveDown Presiona intro" at bounding box center [570, 138] width 199 height 38
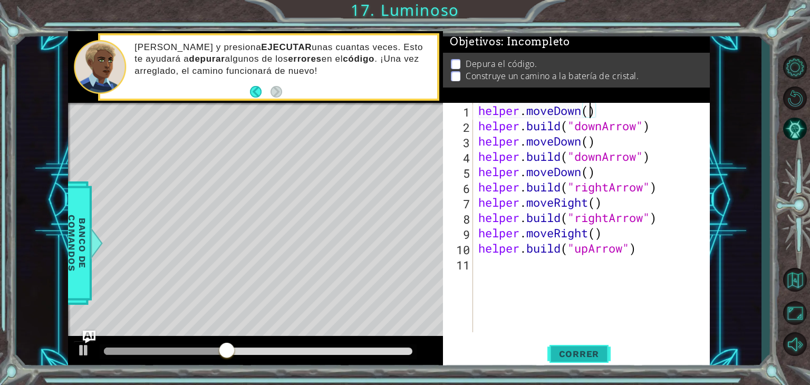
click at [571, 355] on span "Correr" at bounding box center [579, 354] width 62 height 11
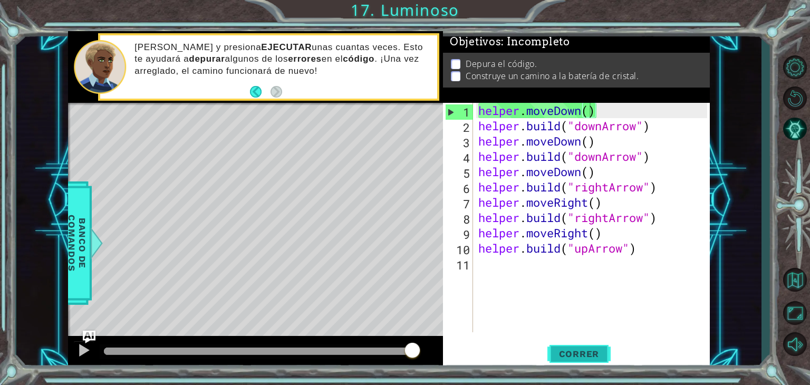
click at [583, 353] on span "Correr" at bounding box center [579, 354] width 62 height 11
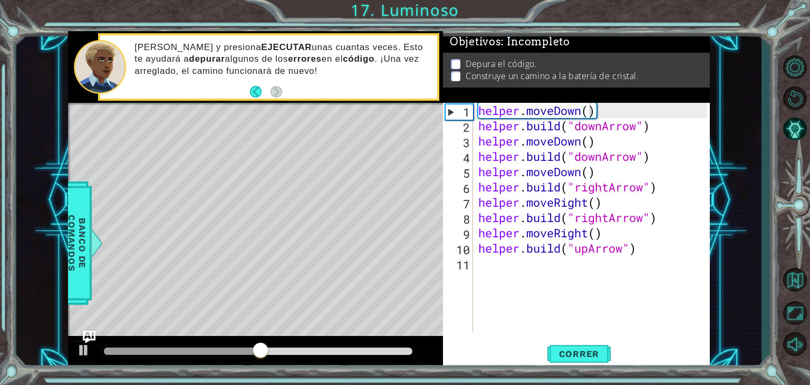
drag, startPoint x: 583, startPoint y: 353, endPoint x: 595, endPoint y: 316, distance: 38.9
click at [595, 316] on div "helper.moveDown() 1 2 3 4 5 6 7 8 9 10 11 helper . moveDown ( ) helper . build …" at bounding box center [576, 236] width 267 height 266
click at [589, 127] on div "helper . moveDown ( ) helper . build ( "downArrow" ) helper . moveDown ( ) help…" at bounding box center [594, 233] width 237 height 260
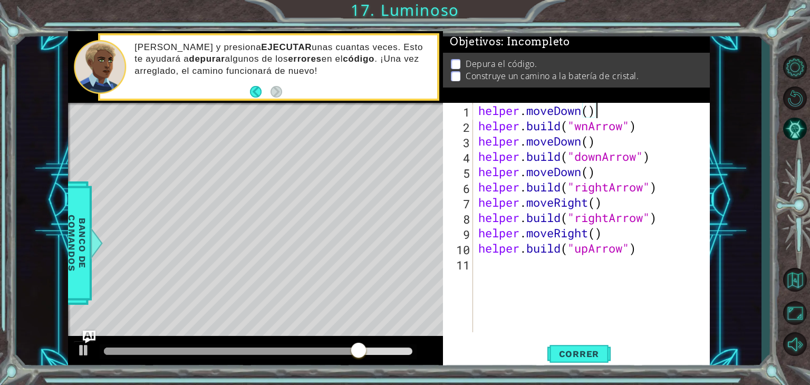
click at [614, 108] on div "helper . moveDown ( ) helper . build ( "wnArrow" ) helper . moveDown ( ) helper…" at bounding box center [594, 233] width 237 height 260
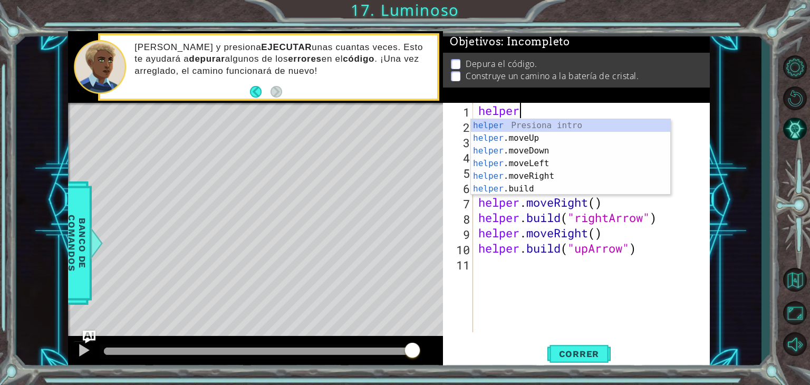
scroll to position [0, 1]
click at [543, 163] on div "helper Presiona intro helper .moveUp Presiona intro helper .moveDown Presiona i…" at bounding box center [570, 169] width 199 height 101
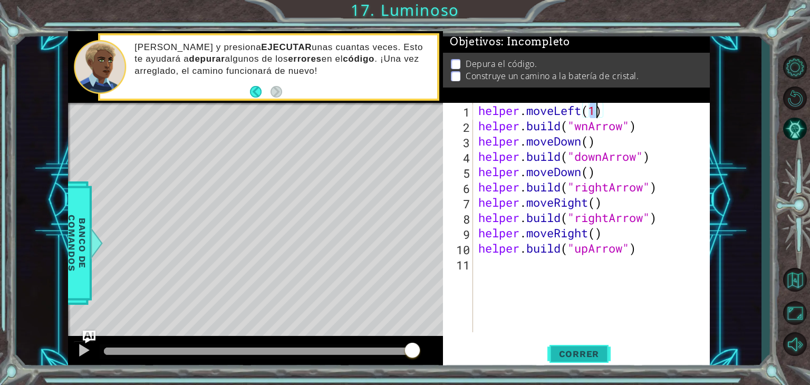
click at [599, 346] on button "Correr" at bounding box center [578, 354] width 63 height 27
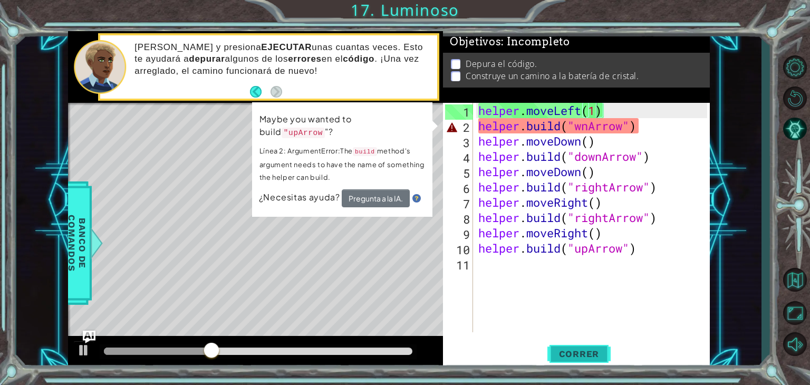
click at [555, 356] on span "Correr" at bounding box center [579, 354] width 62 height 11
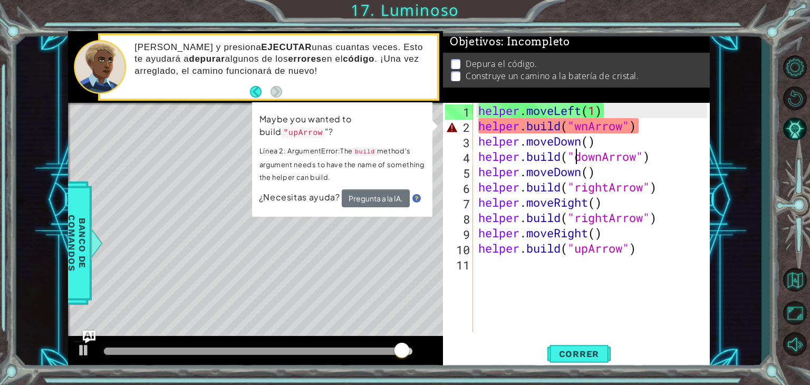
click at [577, 160] on div "helper . moveLeft ( 1 ) helper . build ( "wnArrow" ) helper . moveDown ( ) help…" at bounding box center [594, 233] width 237 height 260
click at [589, 161] on div "helper . moveLeft ( 1 ) helper . build ( "wnArrow" ) helper . moveDown ( ) help…" at bounding box center [594, 233] width 237 height 260
drag, startPoint x: 589, startPoint y: 161, endPoint x: 612, endPoint y: 153, distance: 25.0
click at [612, 153] on div "helper . moveLeft ( 1 ) helper . build ( "wnArrow" ) helper . moveDown ( ) help…" at bounding box center [594, 233] width 237 height 260
click at [622, 128] on div "helper . moveLeft ( 1 ) helper . build ( "wnArrow" ) helper . moveDown ( ) help…" at bounding box center [594, 233] width 237 height 260
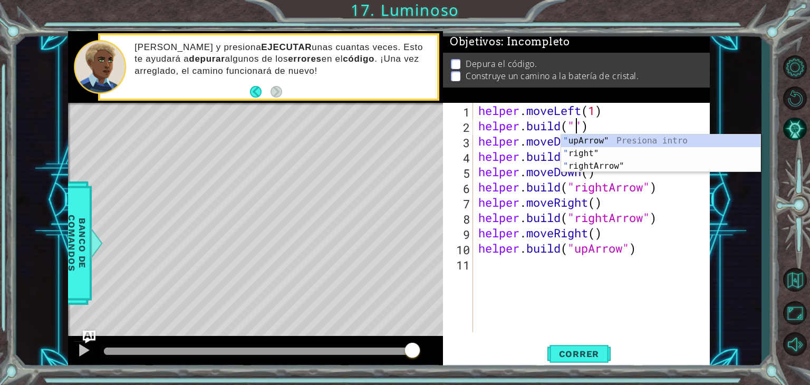
paste textarea "downArrow"
type textarea "helper.build("downArrow")"
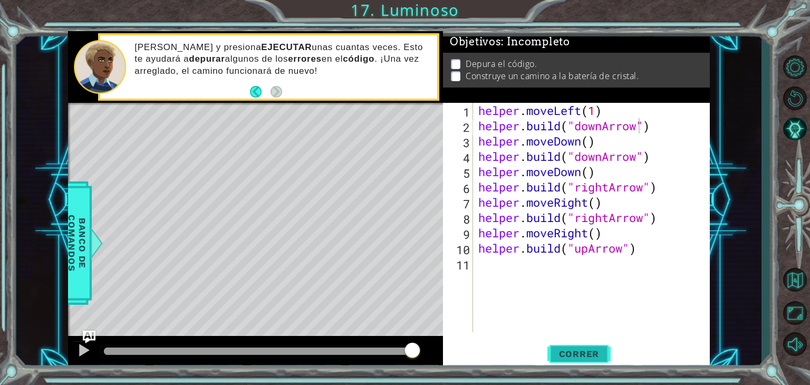
click at [587, 346] on button "Correr" at bounding box center [578, 354] width 63 height 27
